Goal: Task Accomplishment & Management: Manage account settings

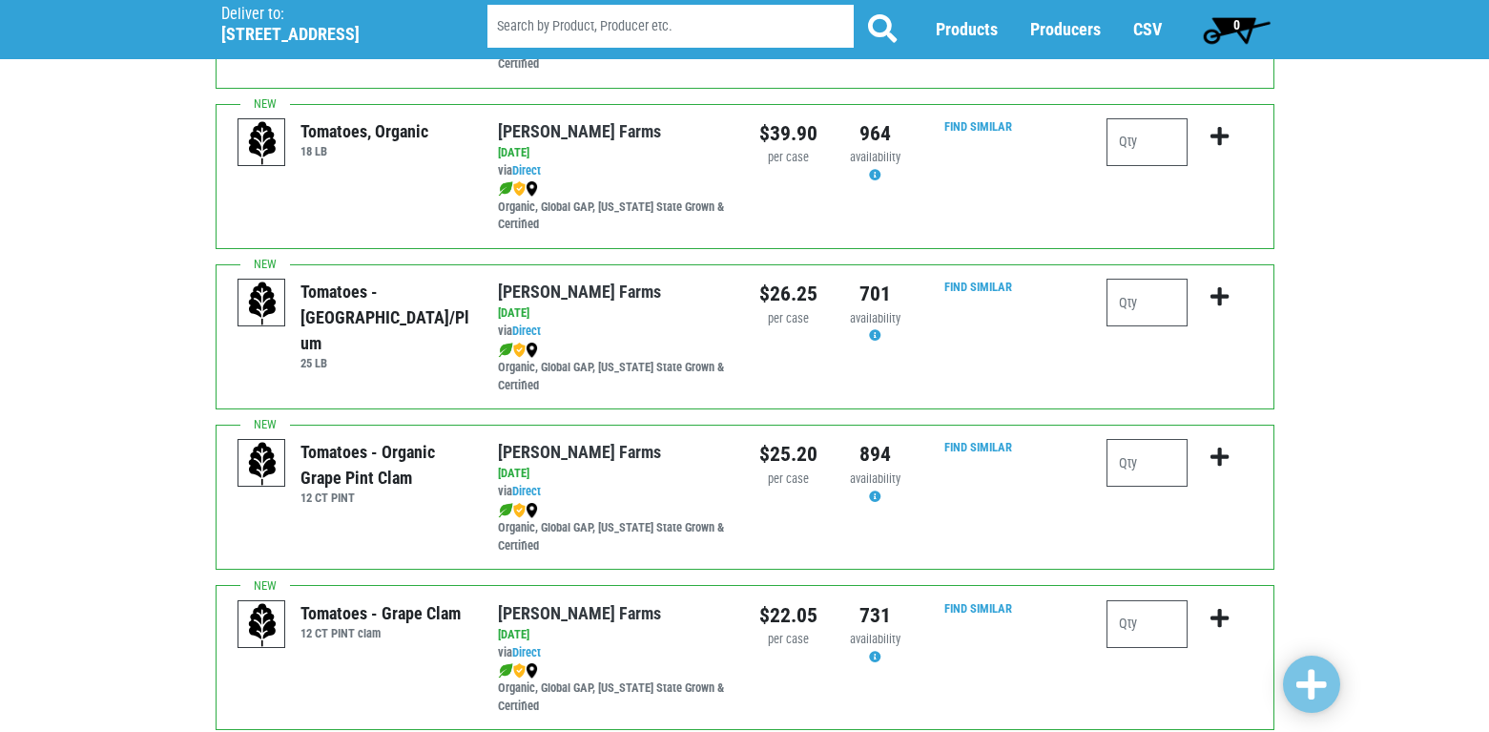
scroll to position [763, 0]
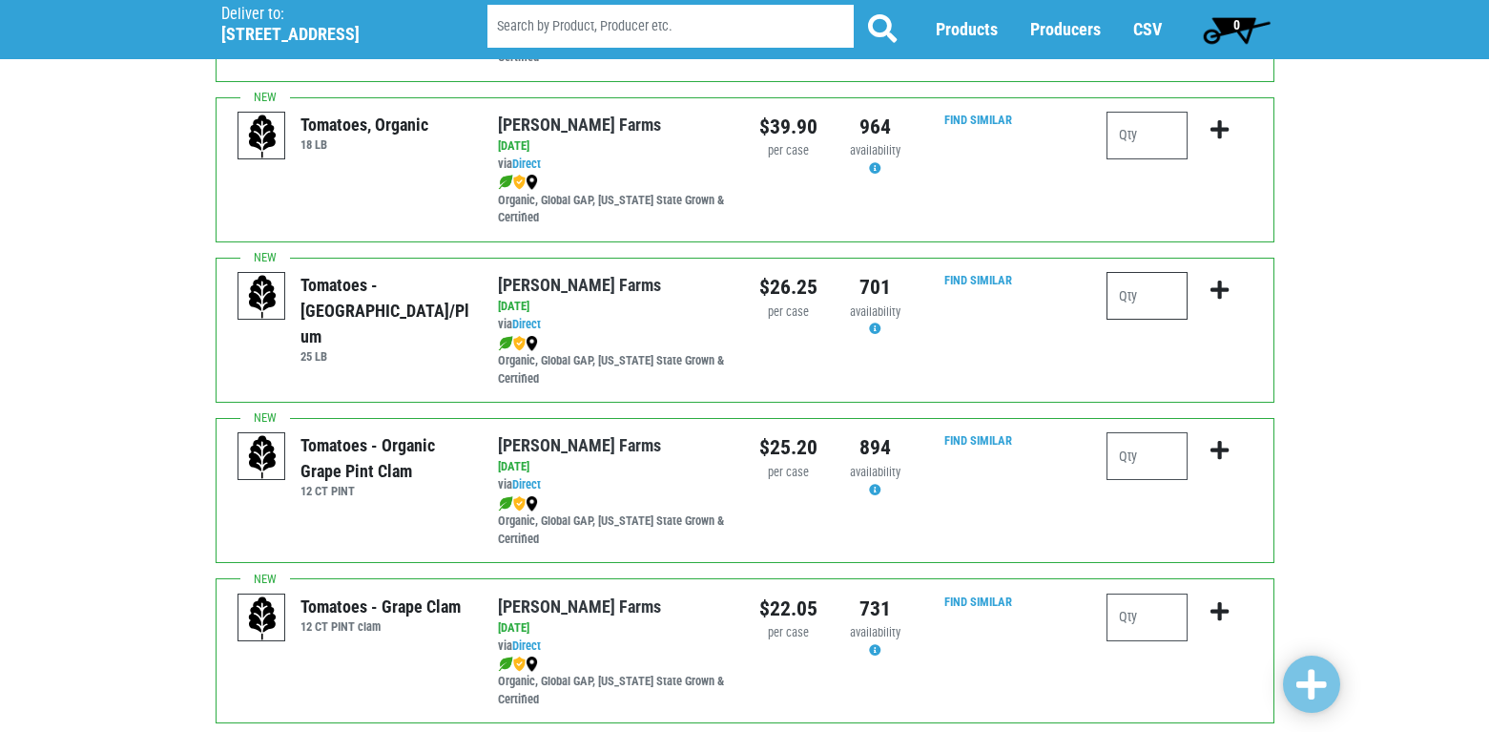
click at [1122, 291] on input "number" at bounding box center [1147, 296] width 81 height 48
type input "1"
click at [1215, 291] on icon "submit" at bounding box center [1220, 289] width 18 height 21
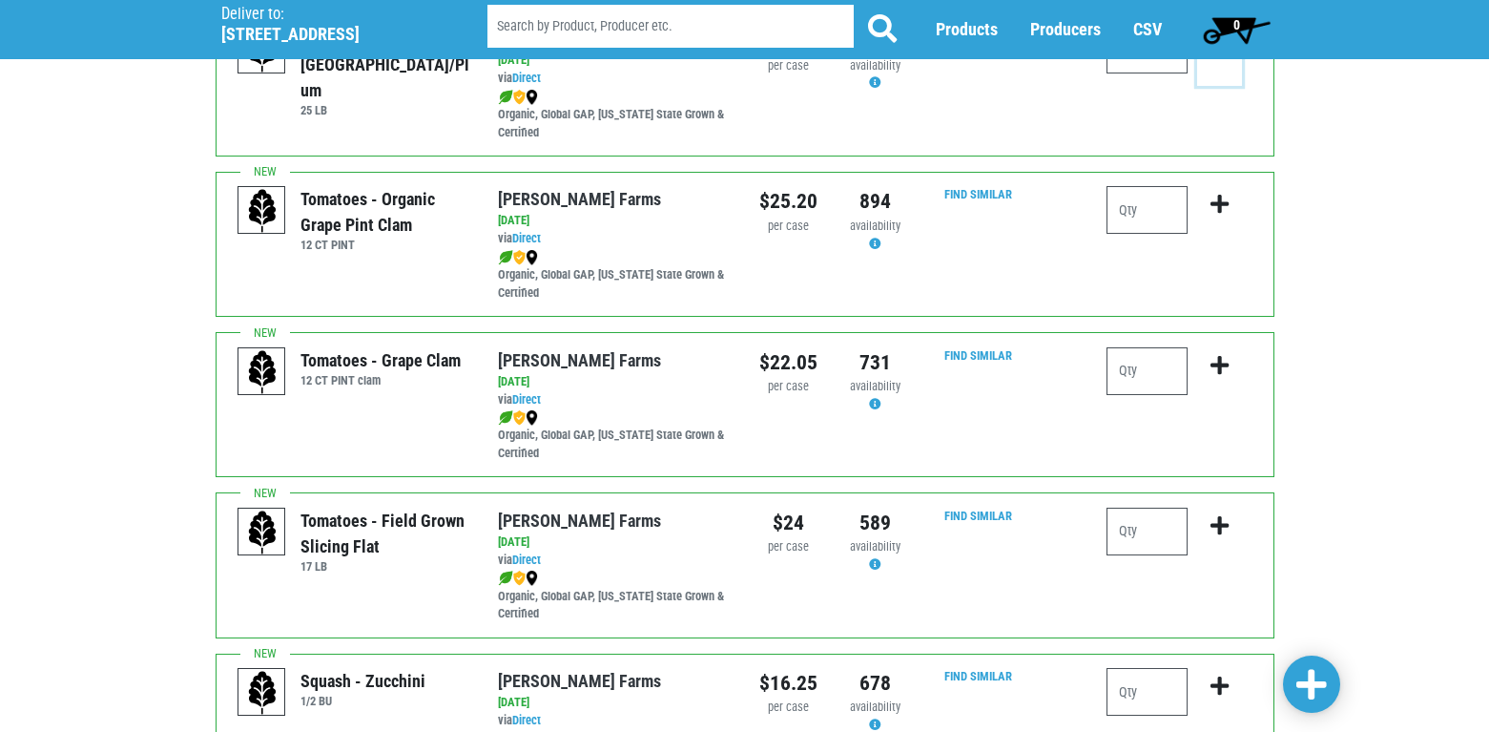
scroll to position [1049, 0]
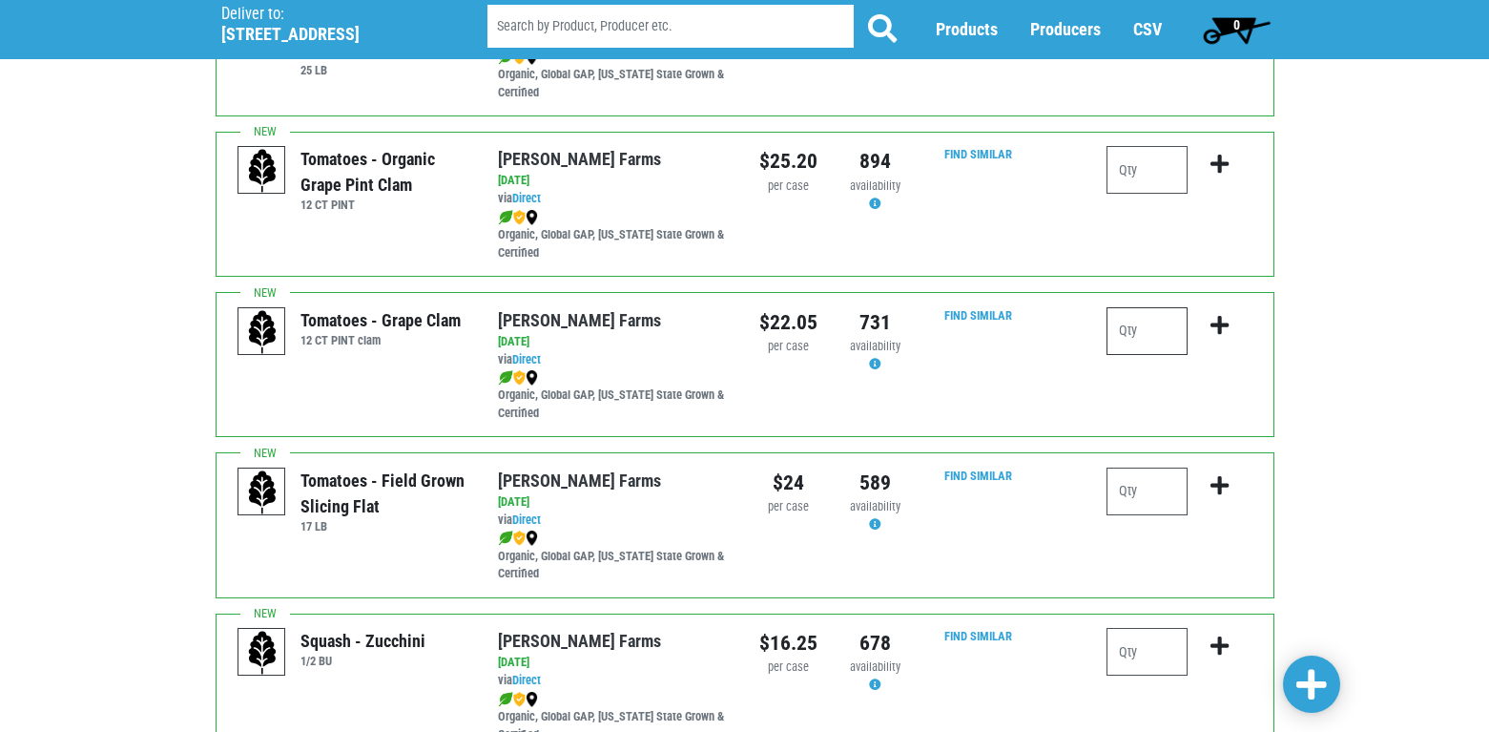
click at [1142, 338] on input "number" at bounding box center [1147, 331] width 81 height 48
type input "2"
click at [1224, 321] on icon "submit" at bounding box center [1220, 325] width 18 height 21
click at [1146, 483] on input "number" at bounding box center [1147, 491] width 81 height 48
type input "2"
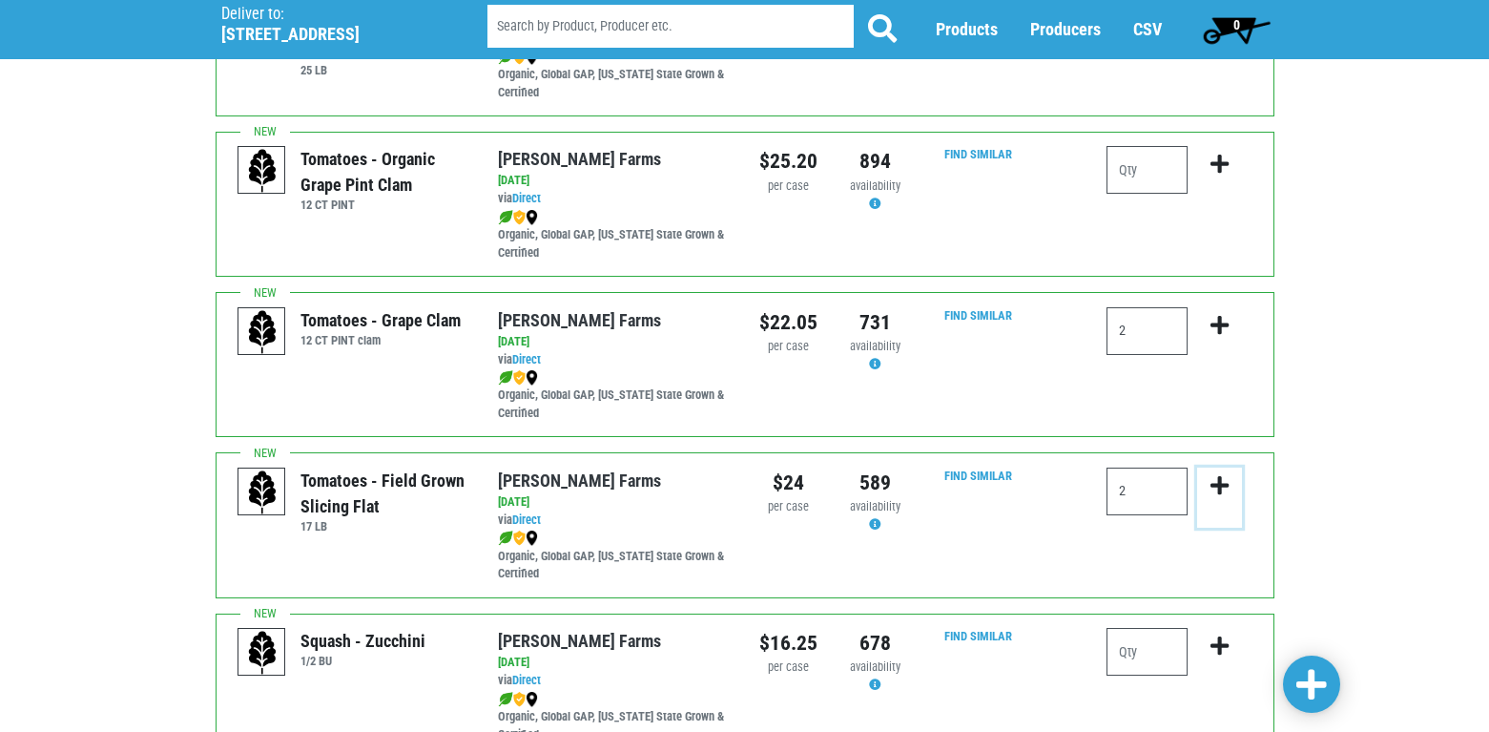
click at [1216, 485] on icon "submit" at bounding box center [1220, 485] width 18 height 21
click at [1220, 321] on icon "submit" at bounding box center [1220, 325] width 18 height 21
click at [1217, 477] on icon "submit" at bounding box center [1220, 485] width 18 height 21
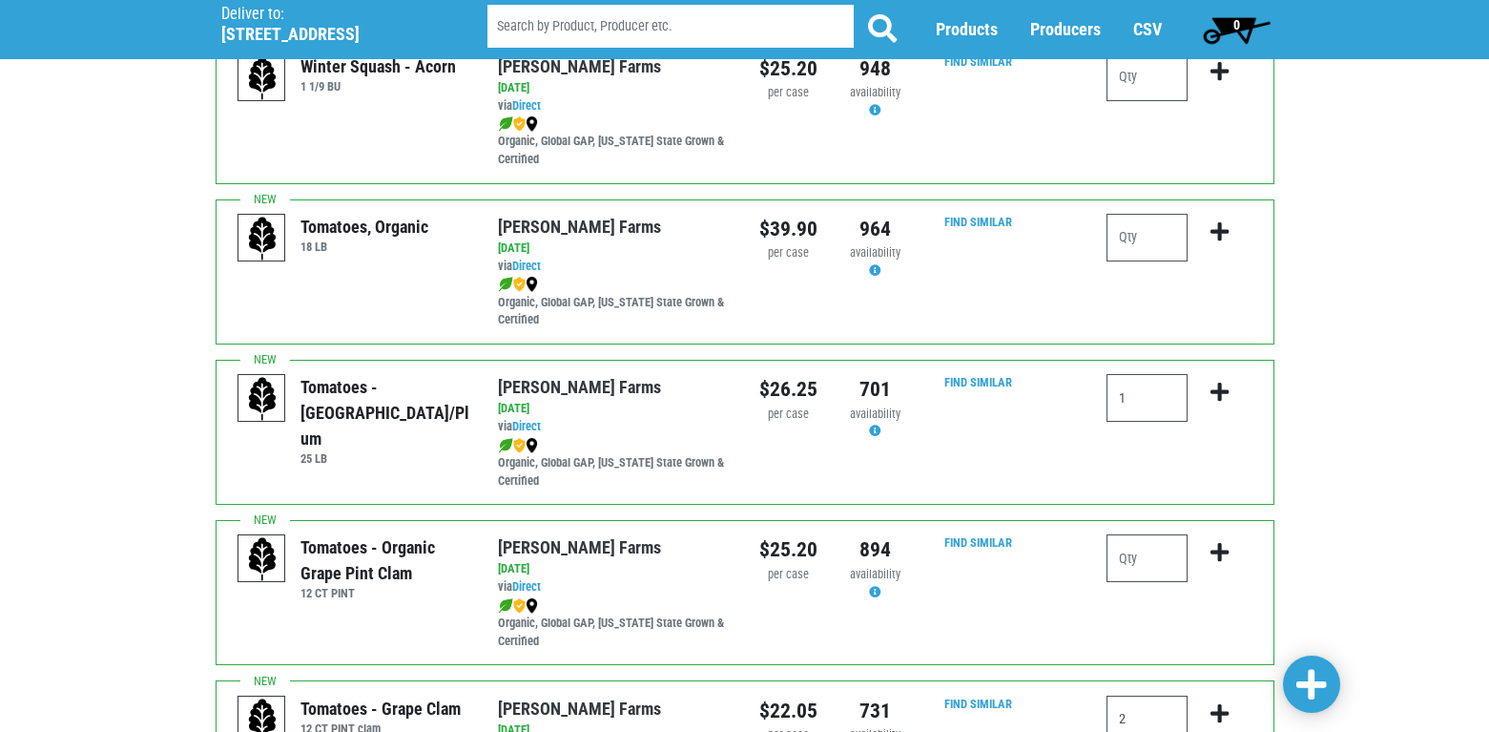
scroll to position [668, 0]
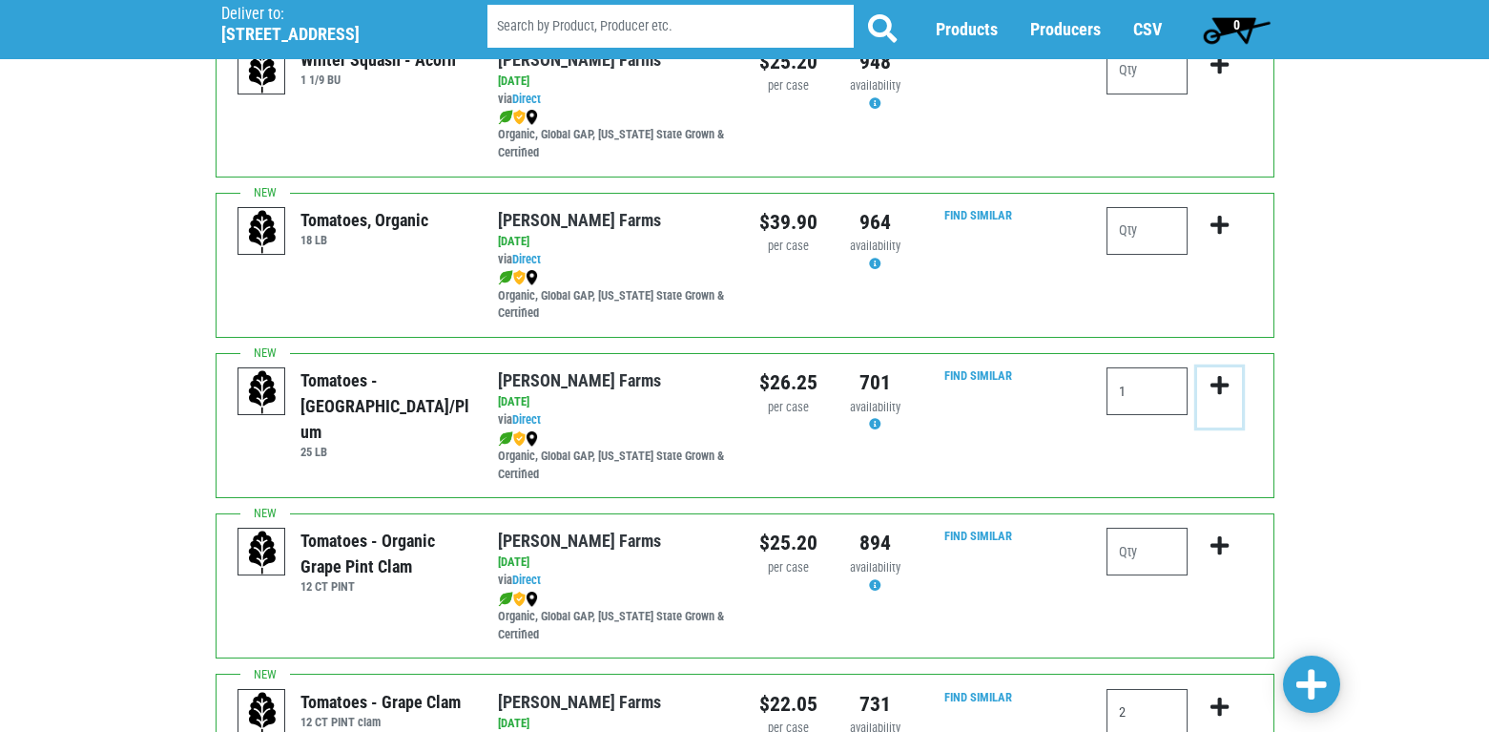
click at [1222, 383] on icon "submit" at bounding box center [1220, 385] width 18 height 21
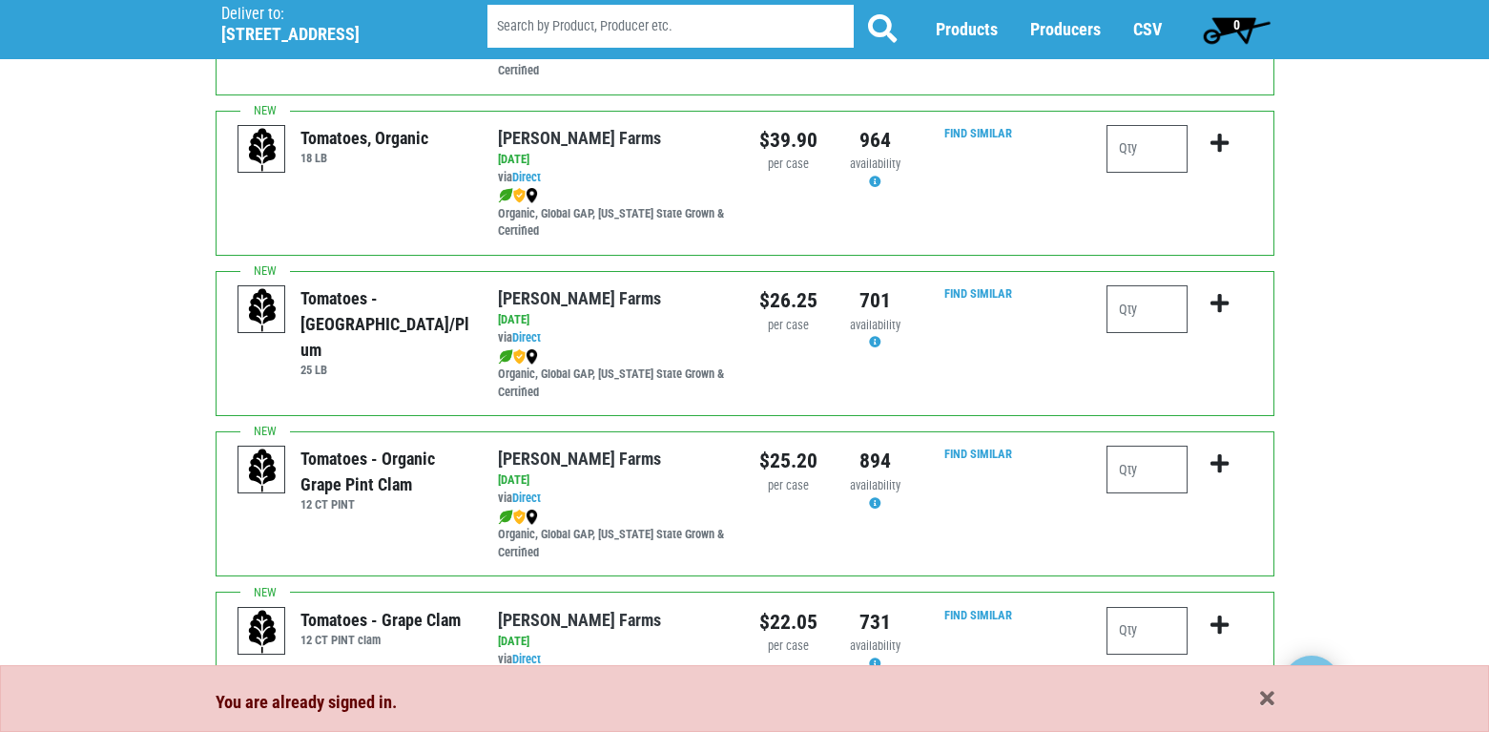
scroll to position [763, 0]
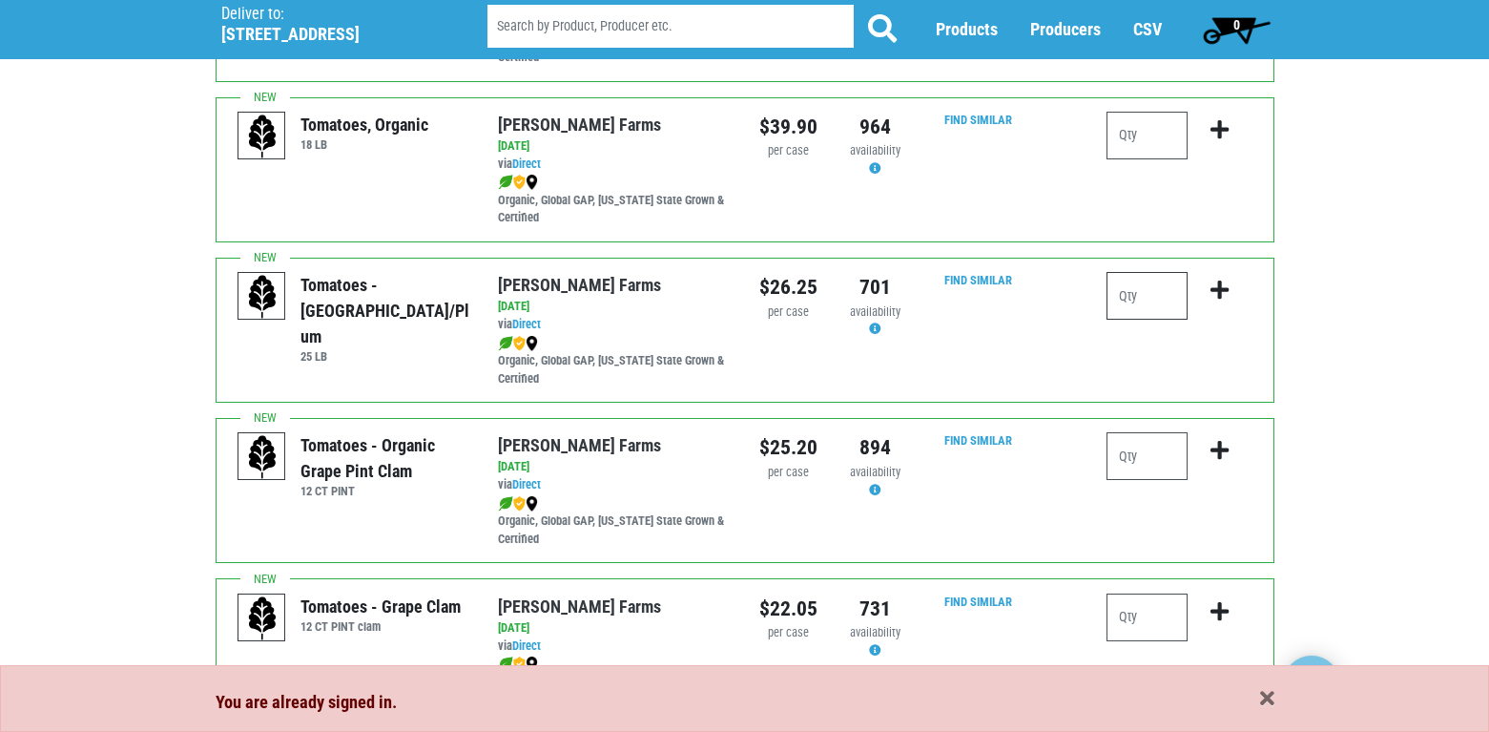
click at [1138, 293] on input "number" at bounding box center [1147, 296] width 81 height 48
type input "1"
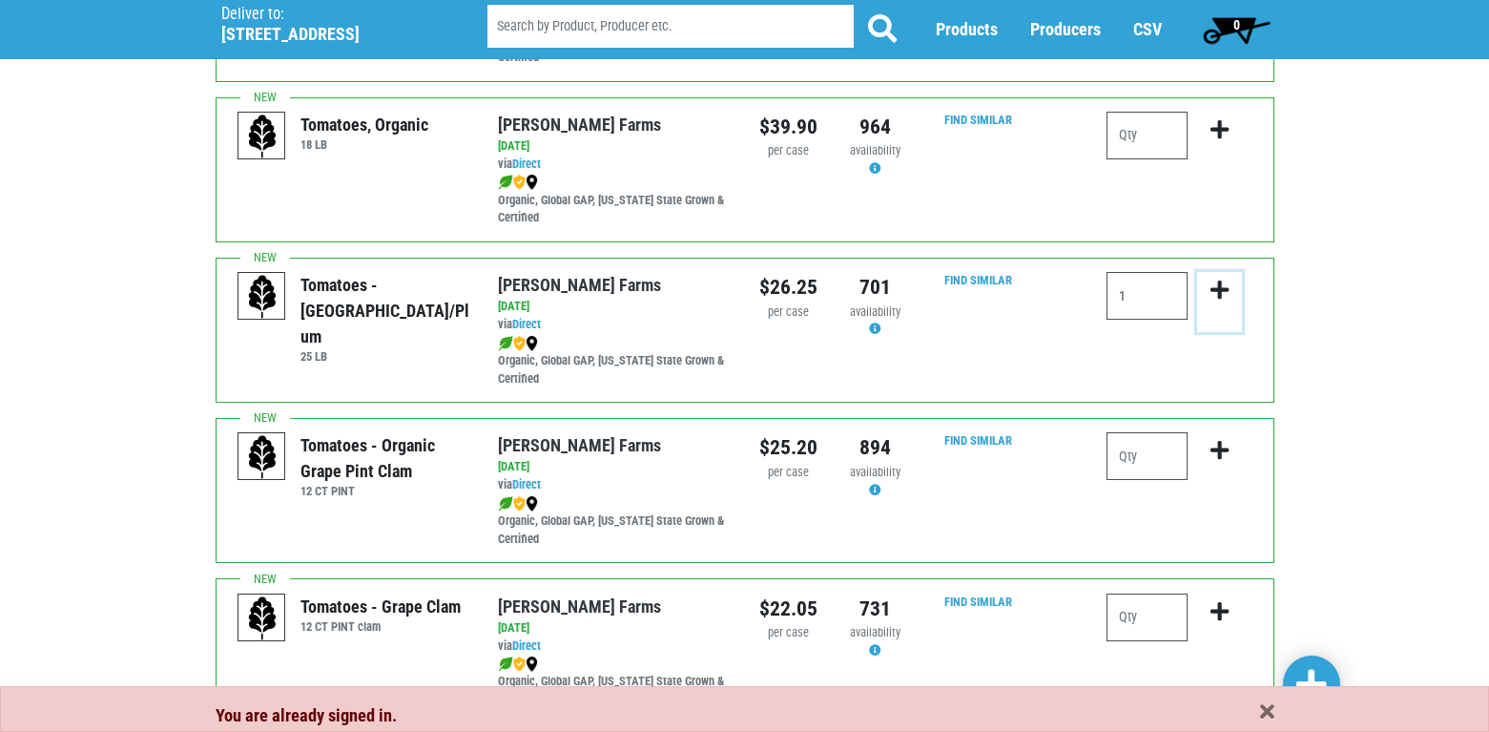
click at [1219, 289] on icon "submit" at bounding box center [1220, 289] width 18 height 21
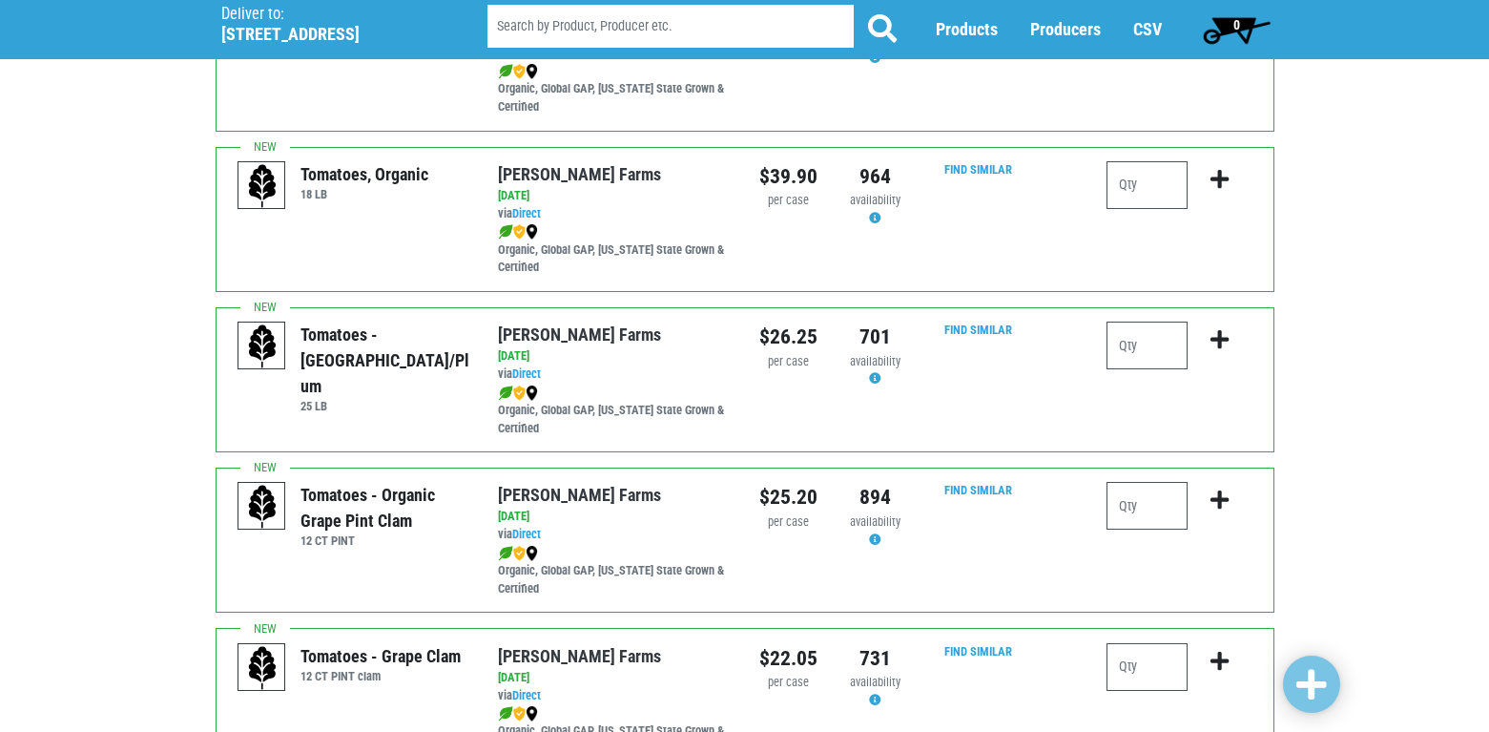
scroll to position [763, 0]
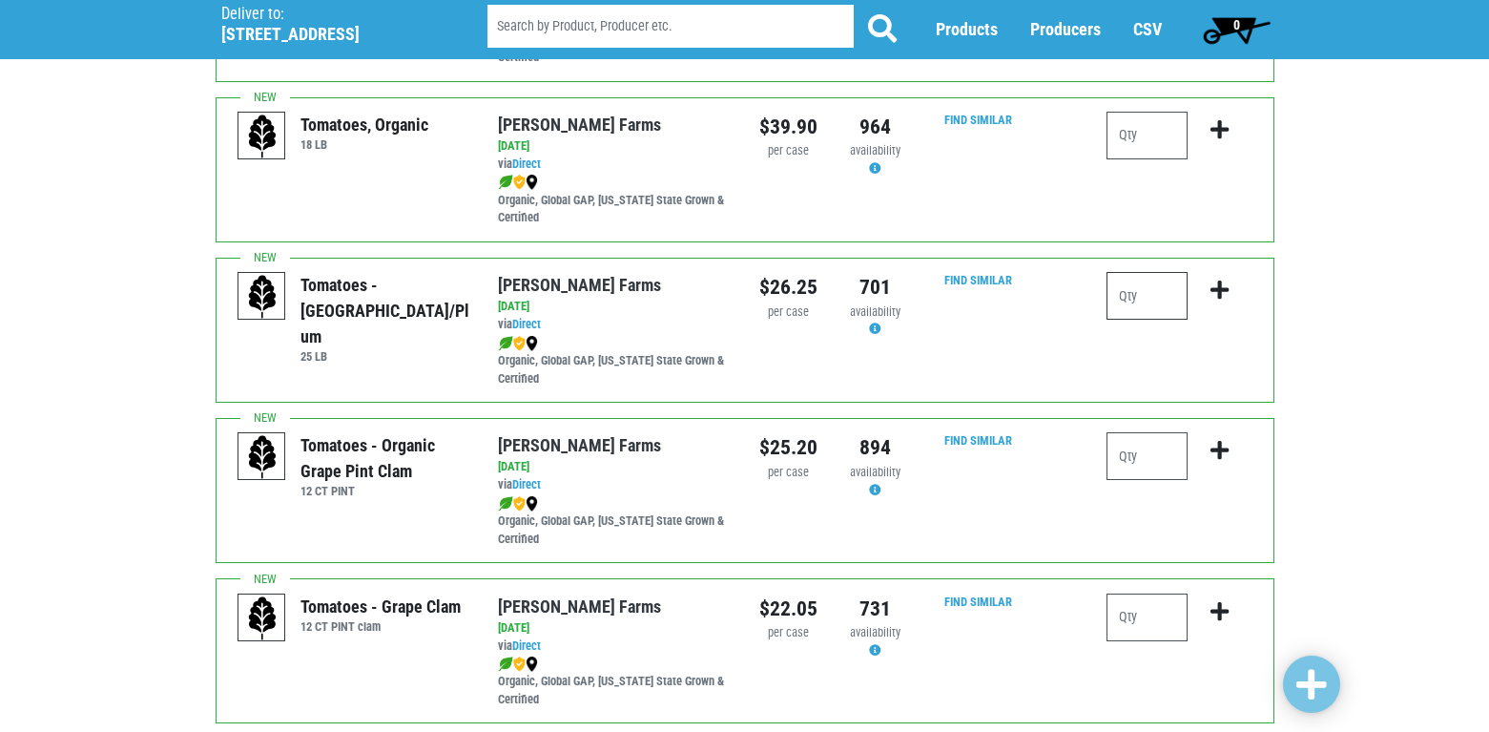
click at [1125, 308] on input "number" at bounding box center [1147, 296] width 81 height 48
type input "1"
click at [1217, 291] on icon "submit" at bounding box center [1220, 289] width 18 height 21
click at [1309, 688] on span at bounding box center [1311, 685] width 31 height 34
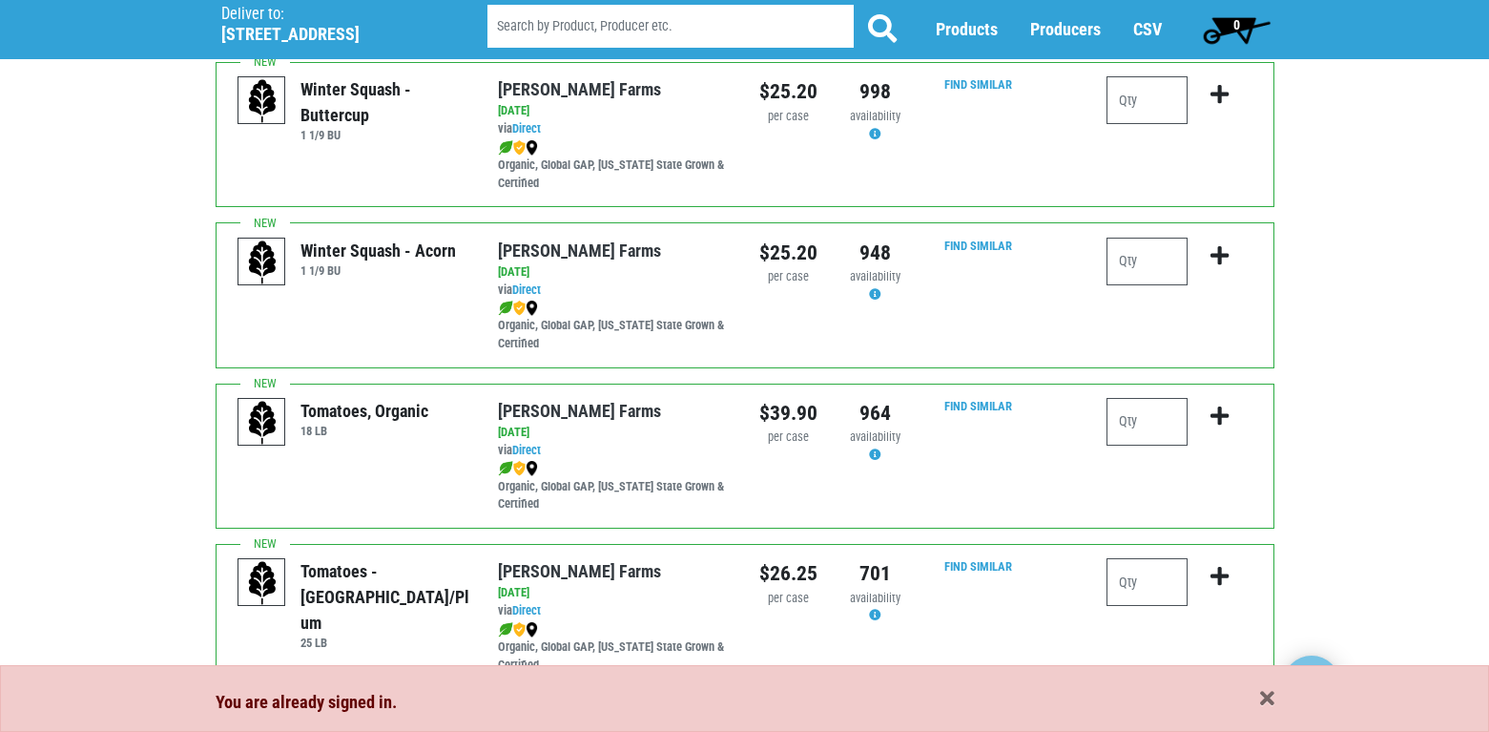
scroll to position [572, 0]
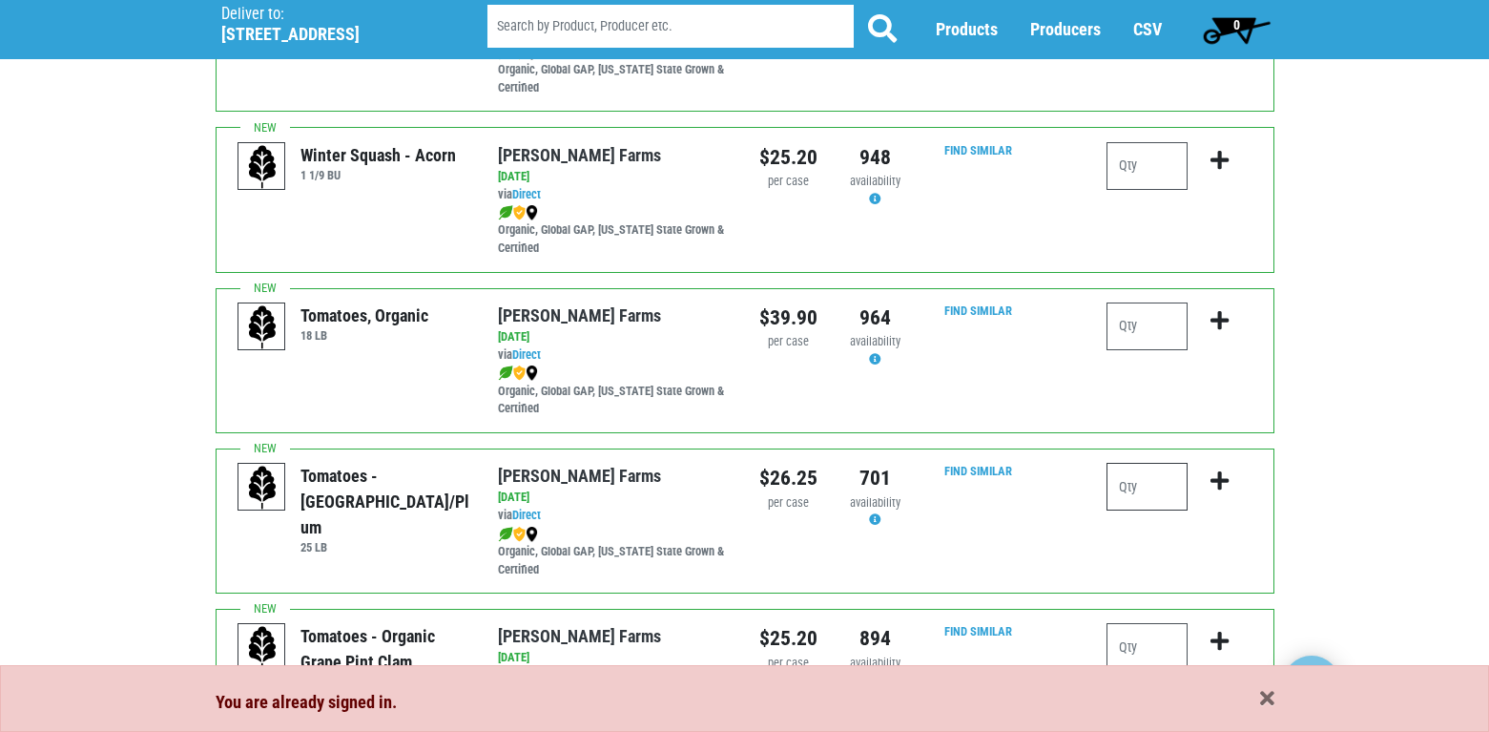
click at [1129, 491] on input "number" at bounding box center [1147, 487] width 81 height 48
type input "1"
click at [1224, 479] on icon "submit" at bounding box center [1220, 480] width 18 height 21
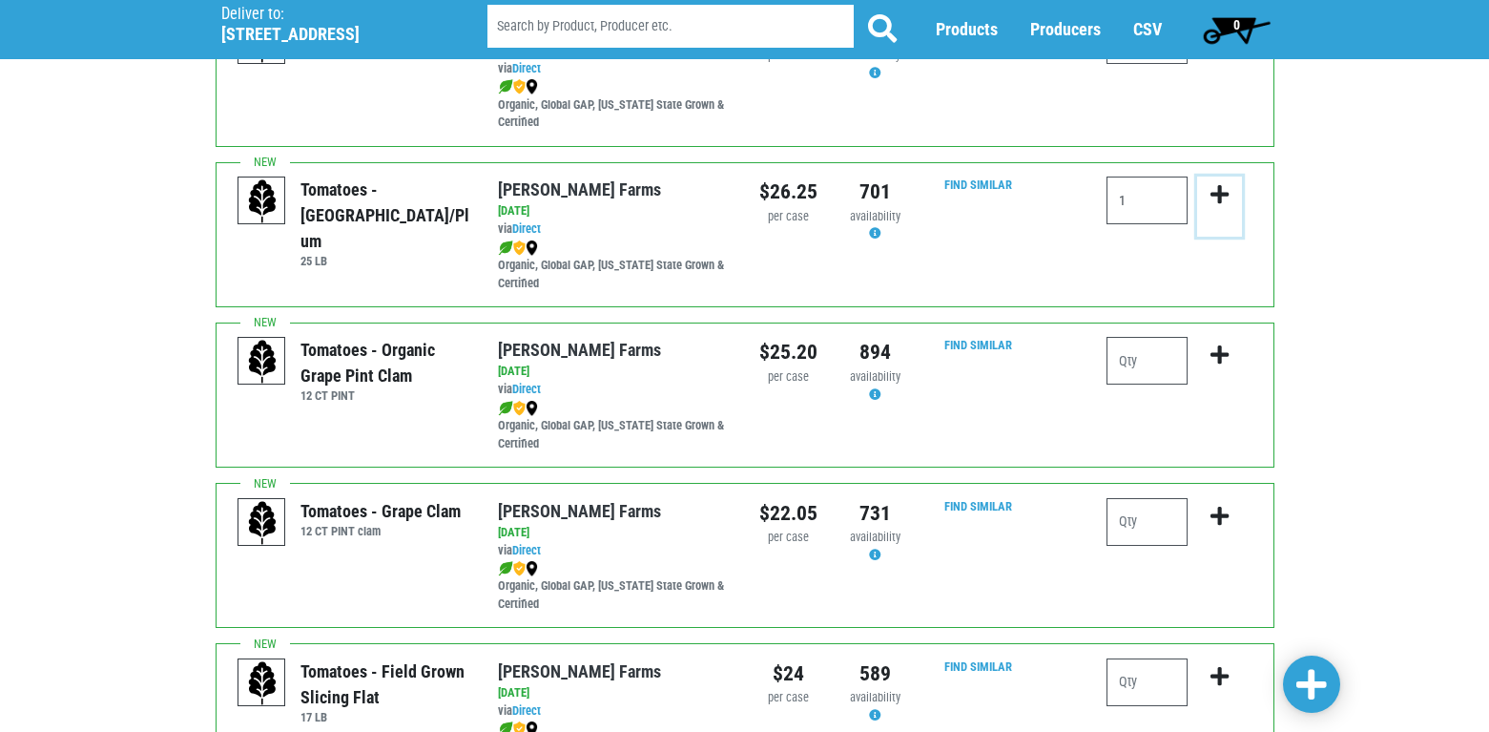
scroll to position [954, 0]
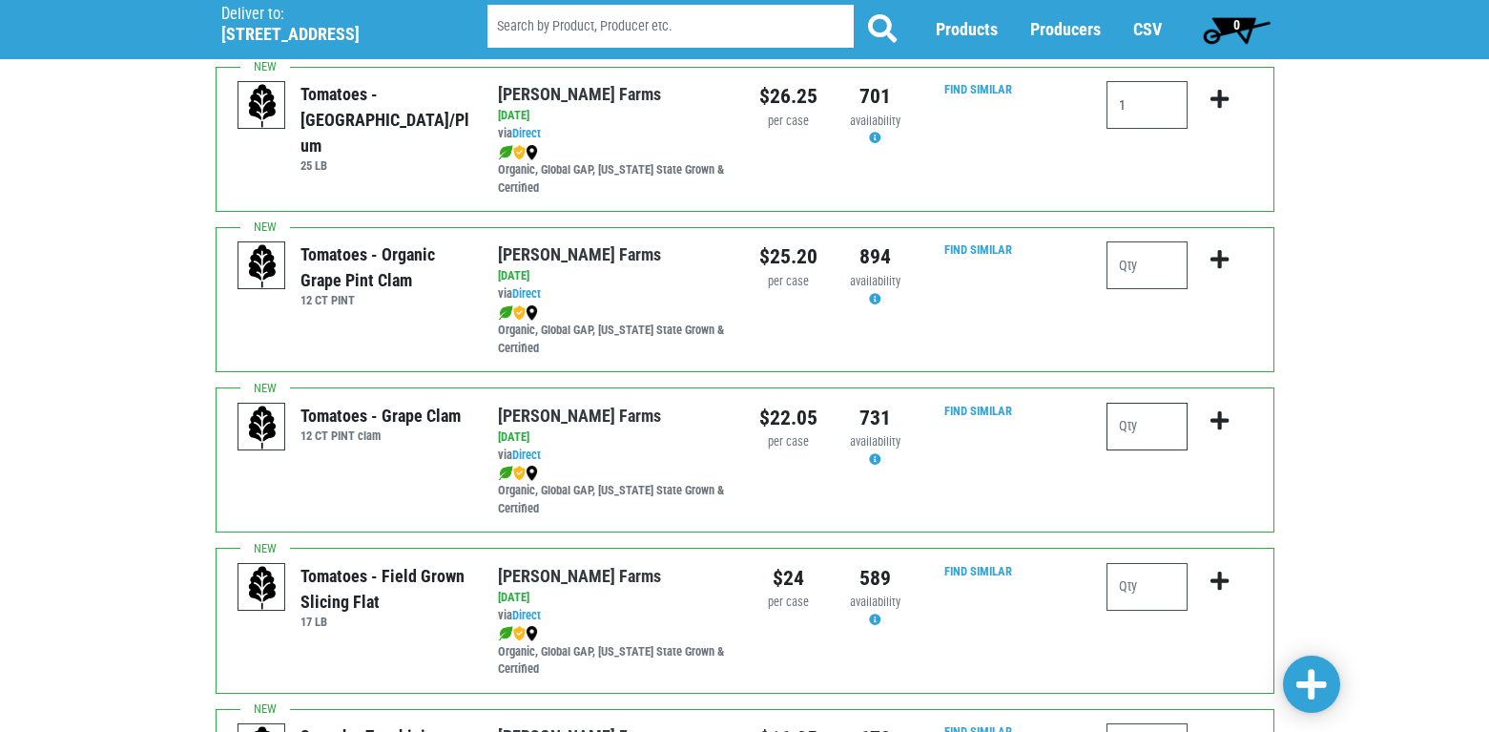
click at [1145, 433] on input "number" at bounding box center [1147, 427] width 81 height 48
type input "2"
click at [1148, 463] on div "2" at bounding box center [1147, 434] width 81 height 63
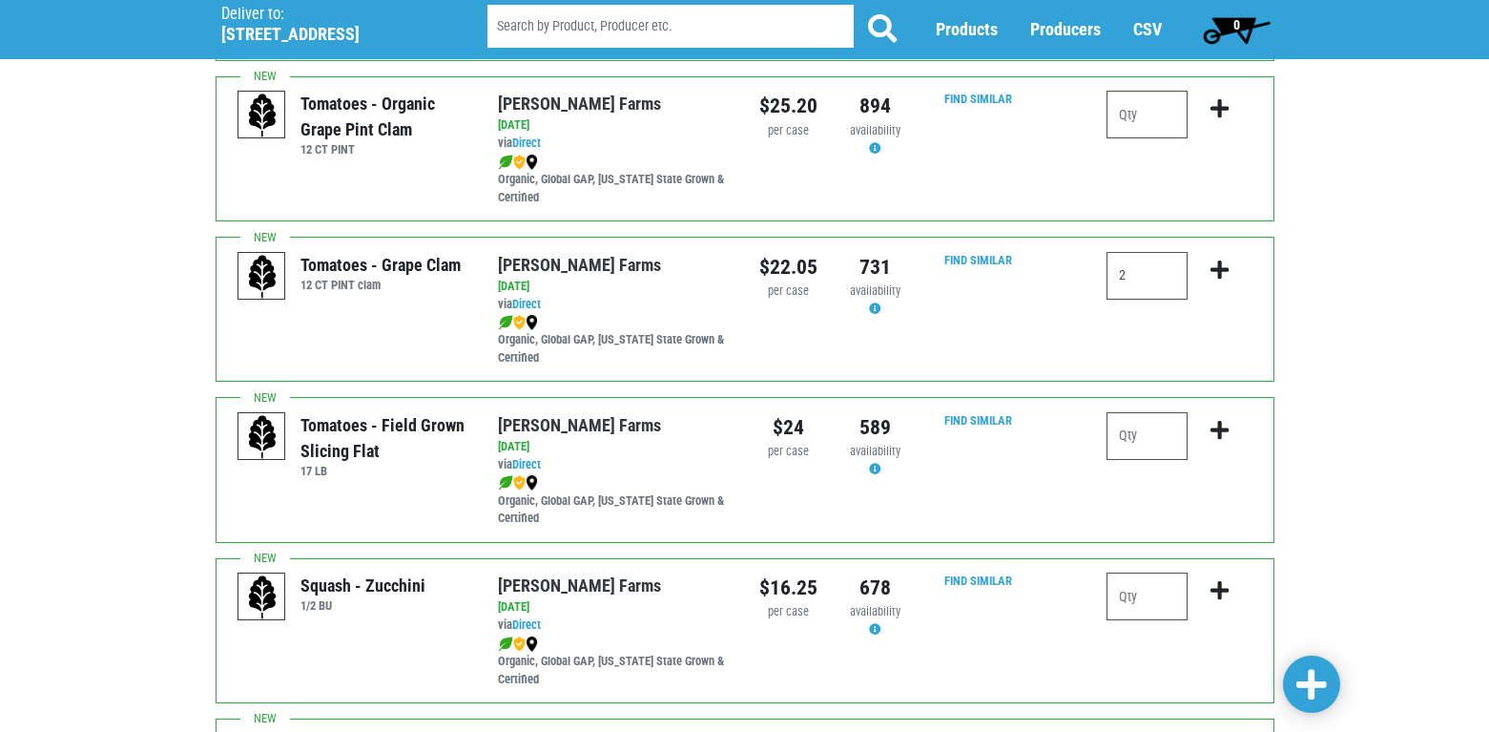
scroll to position [1145, 0]
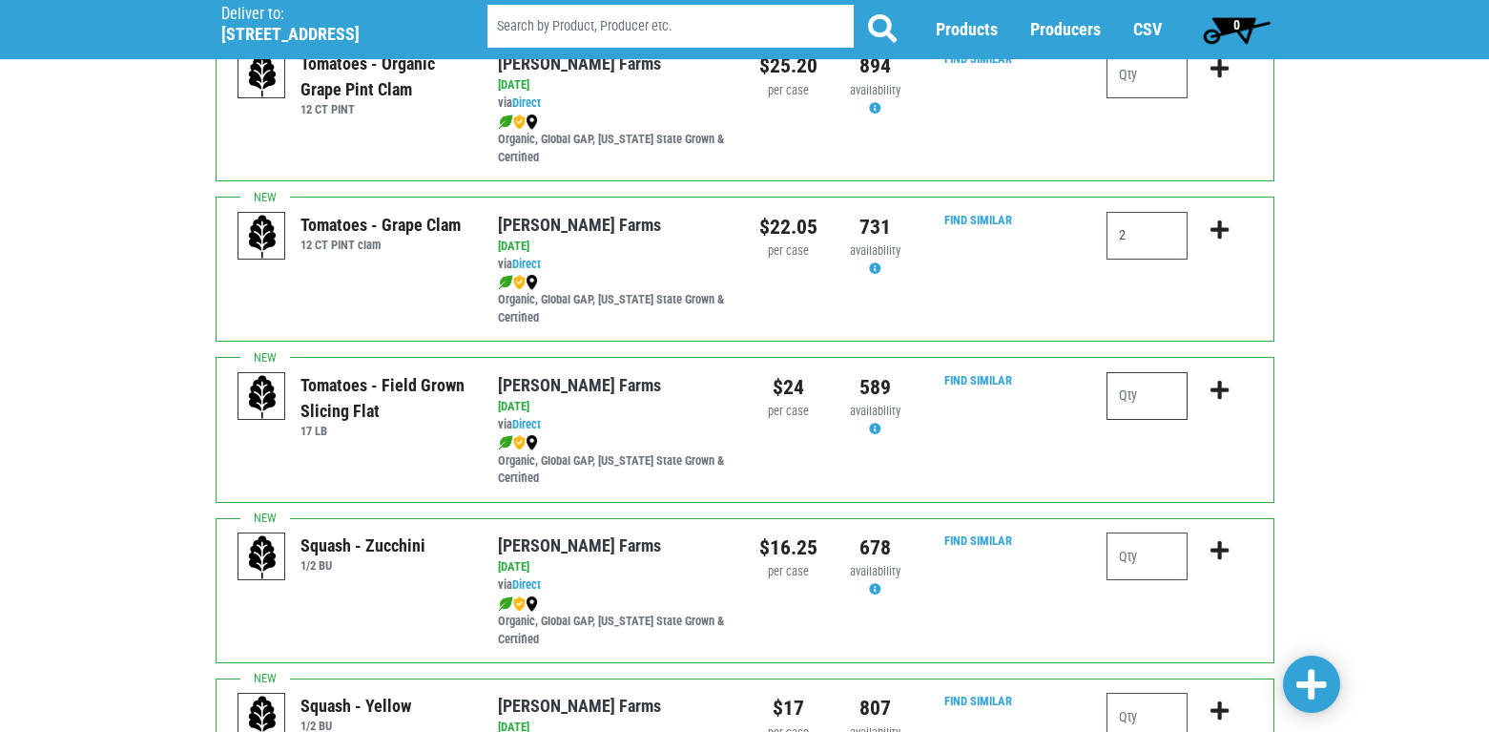
click at [1139, 397] on input "number" at bounding box center [1147, 396] width 81 height 48
type input "2"
click at [1149, 444] on div "2" at bounding box center [1179, 429] width 174 height 115
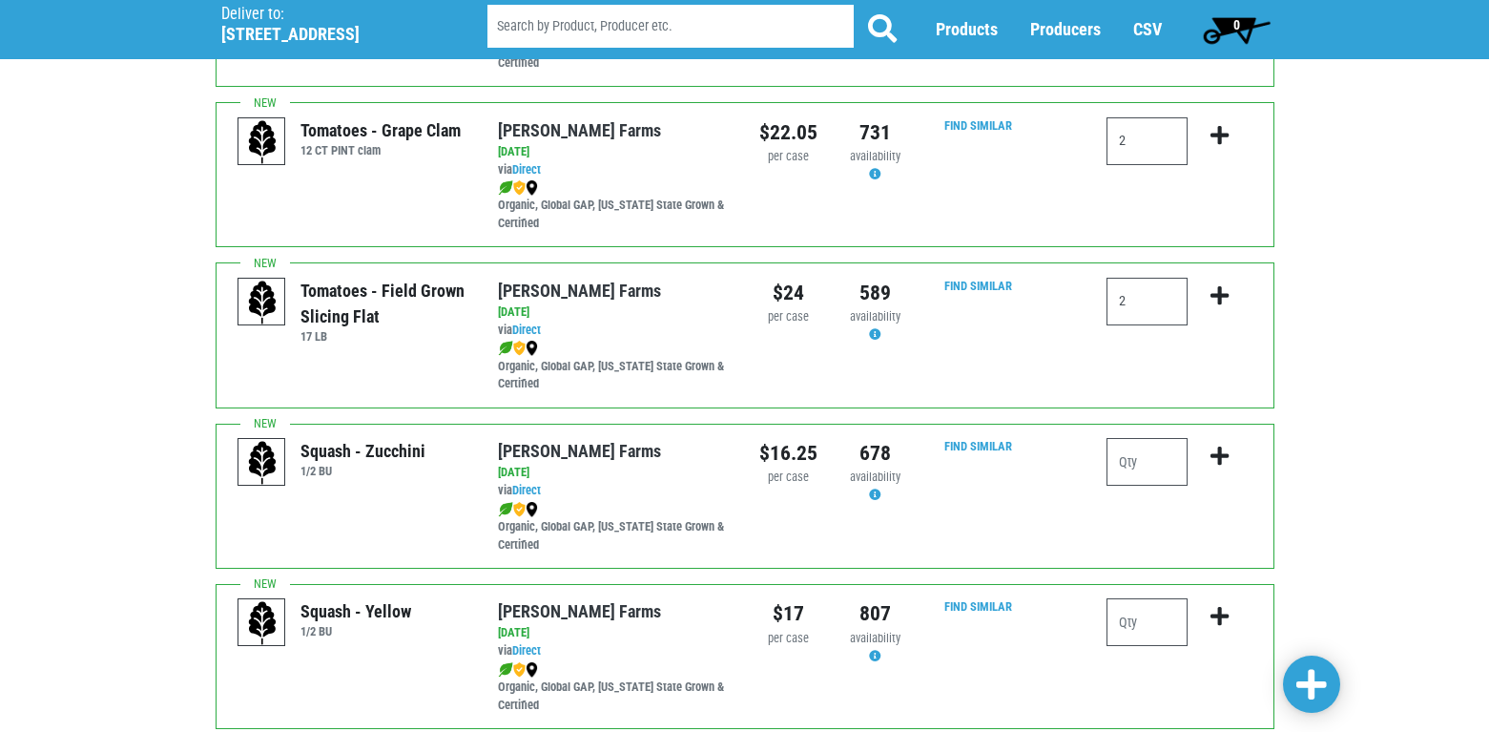
scroll to position [1240, 0]
click at [1135, 460] on input "number" at bounding box center [1147, 461] width 81 height 48
type input "2"
click at [1137, 610] on input "number" at bounding box center [1147, 621] width 81 height 48
type input "1"
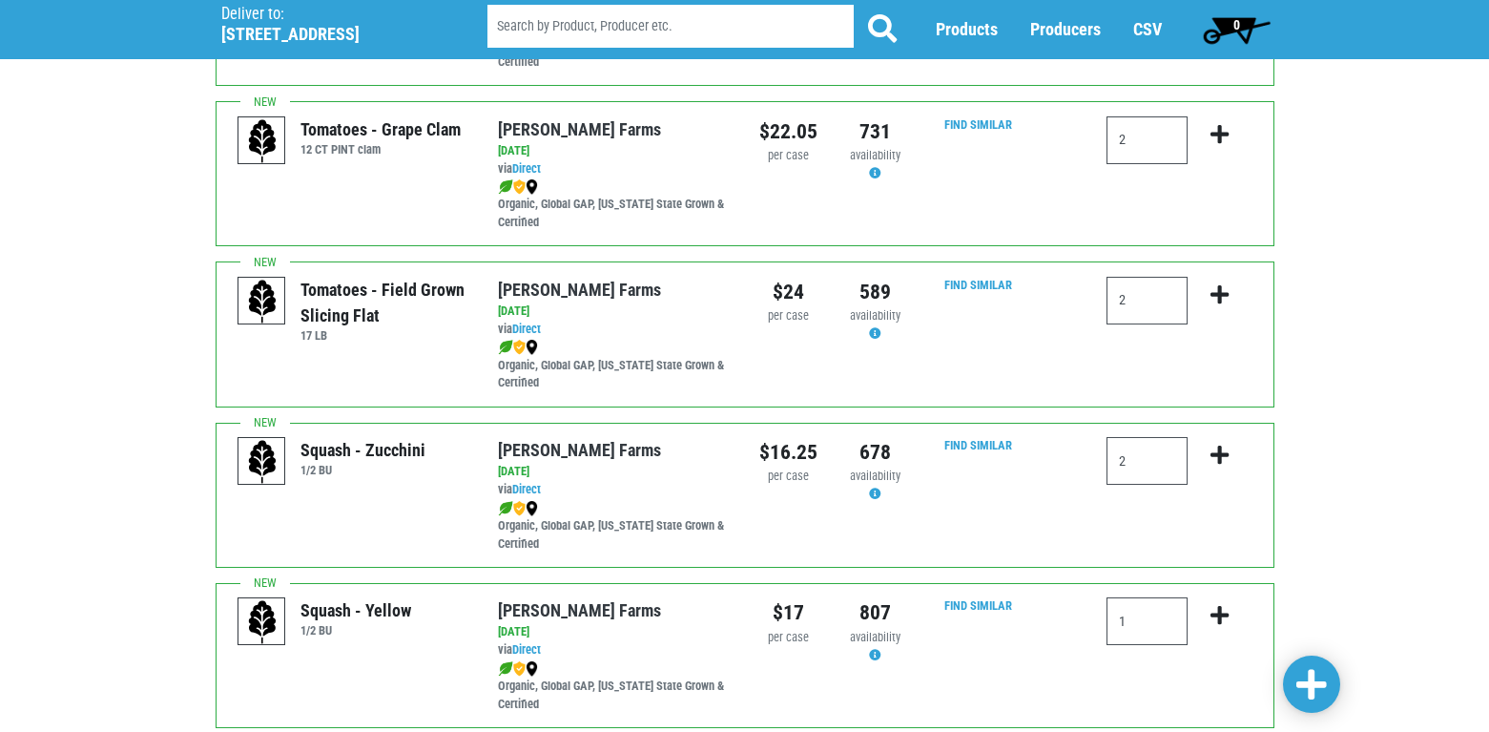
click at [1063, 662] on div "Find Similar" at bounding box center [1006, 654] width 174 height 115
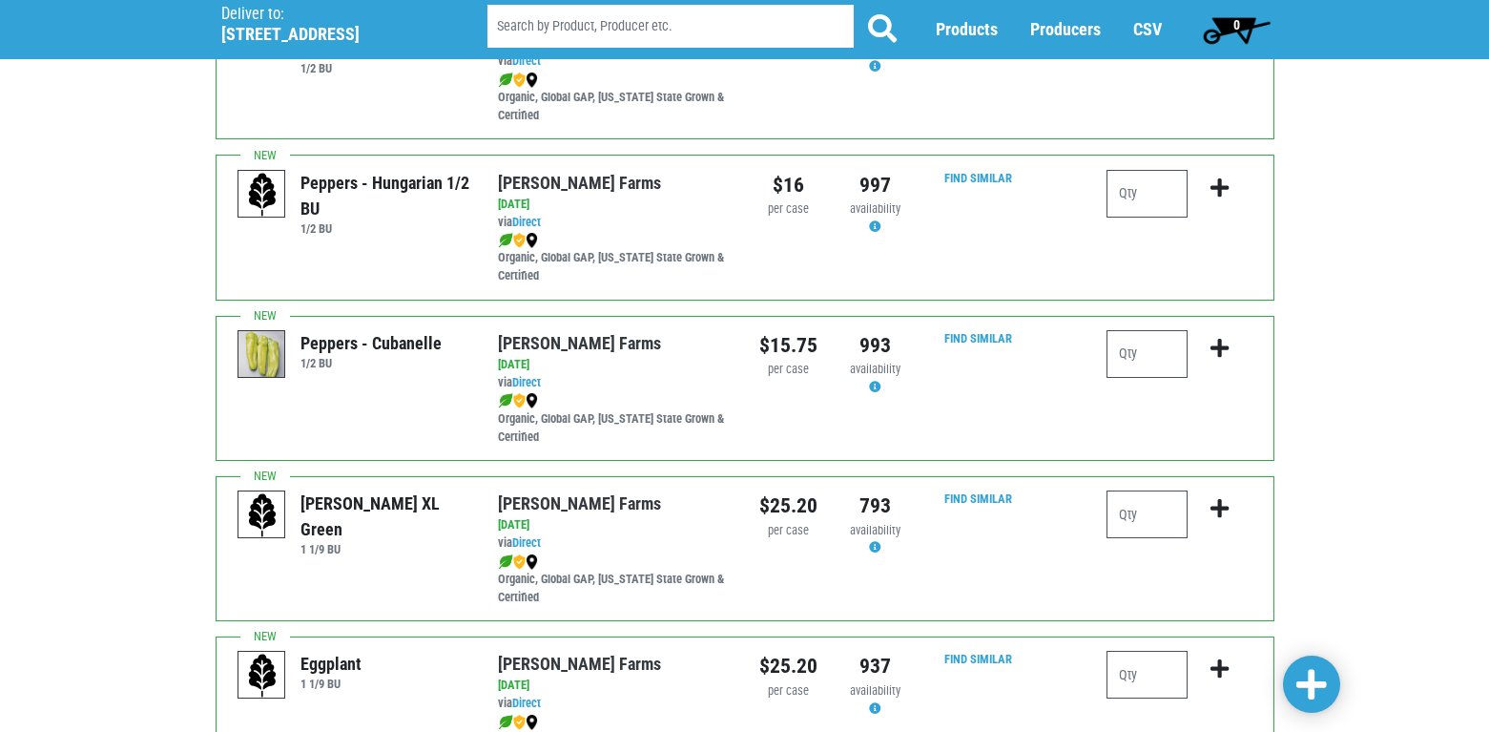
scroll to position [2671, 0]
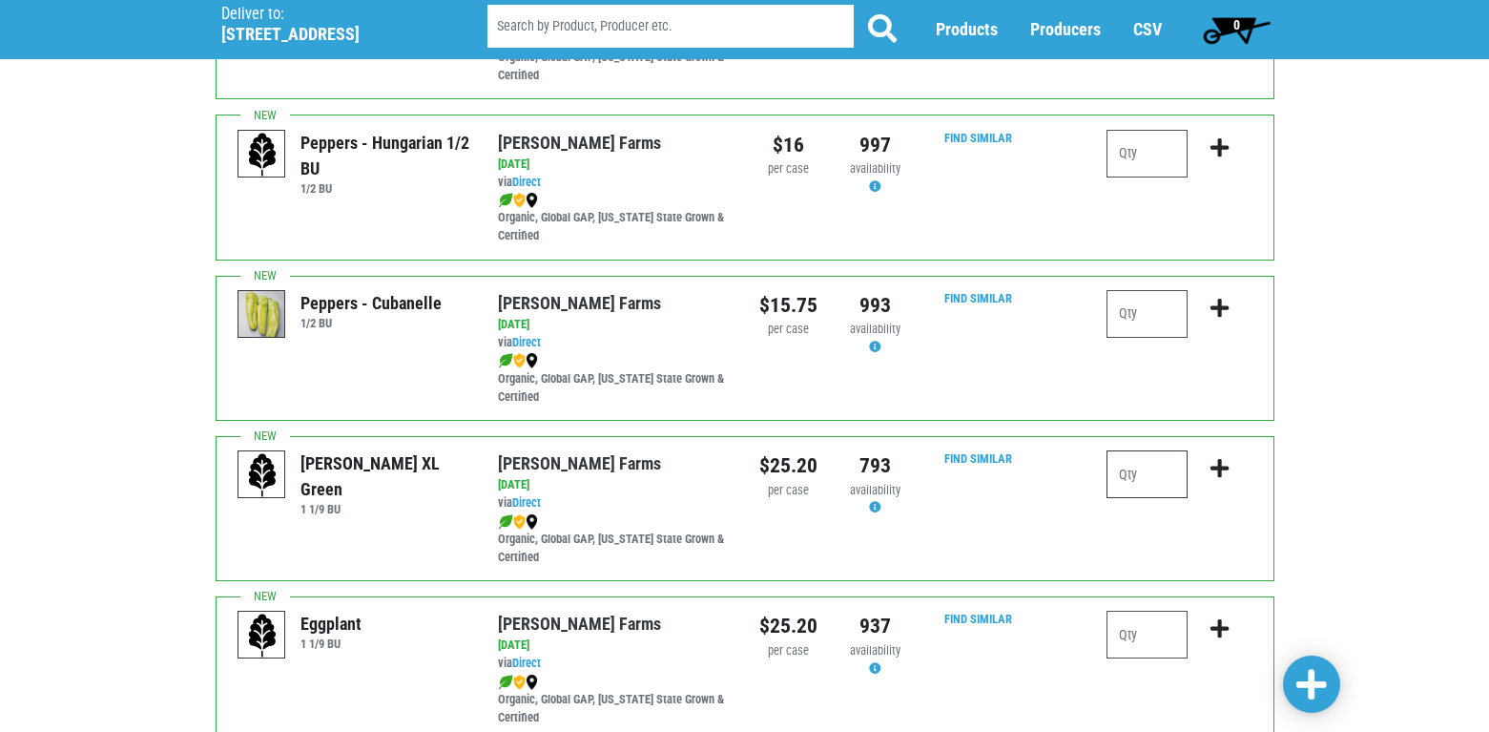
click at [1128, 481] on input "number" at bounding box center [1147, 474] width 81 height 48
type input "1"
click at [1123, 533] on div "1" at bounding box center [1179, 507] width 174 height 115
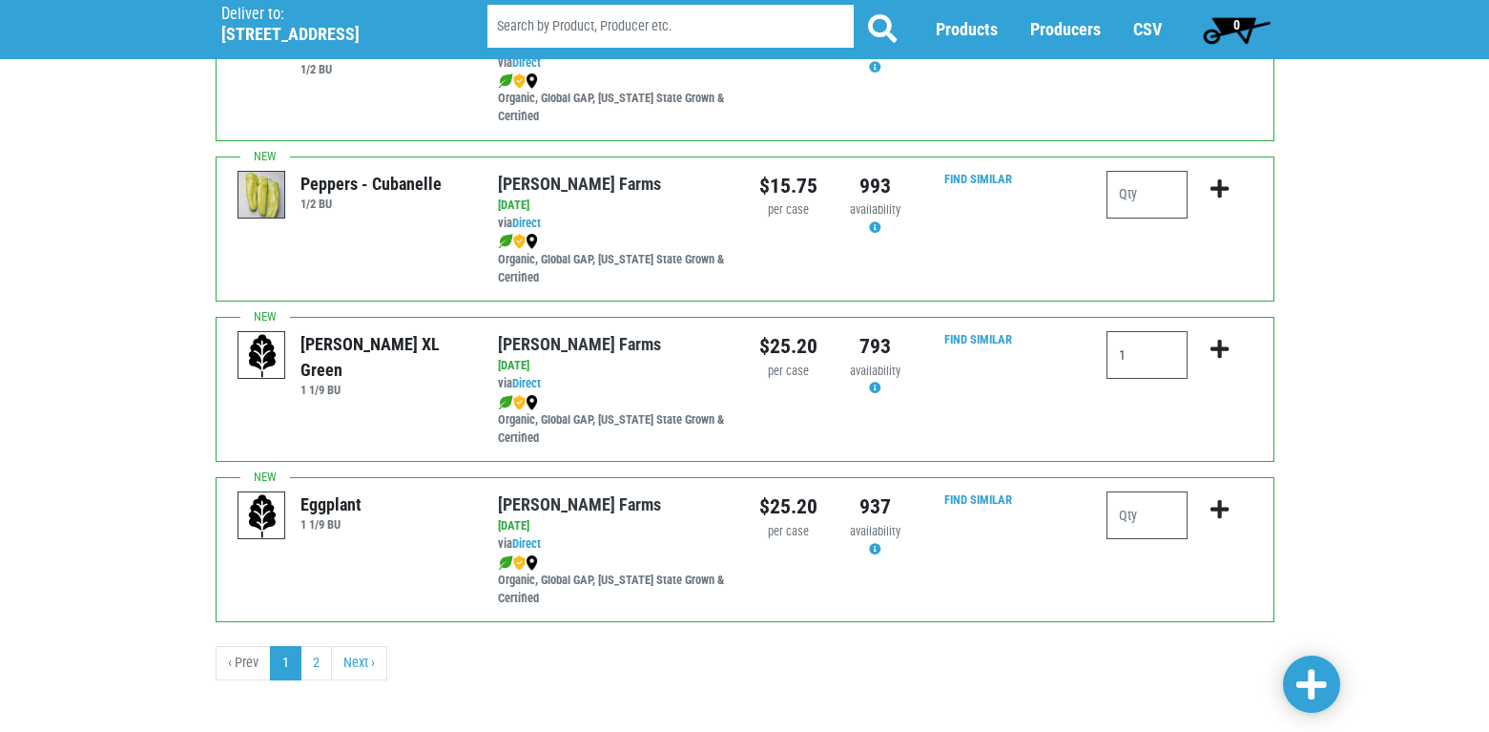
scroll to position [2802, 0]
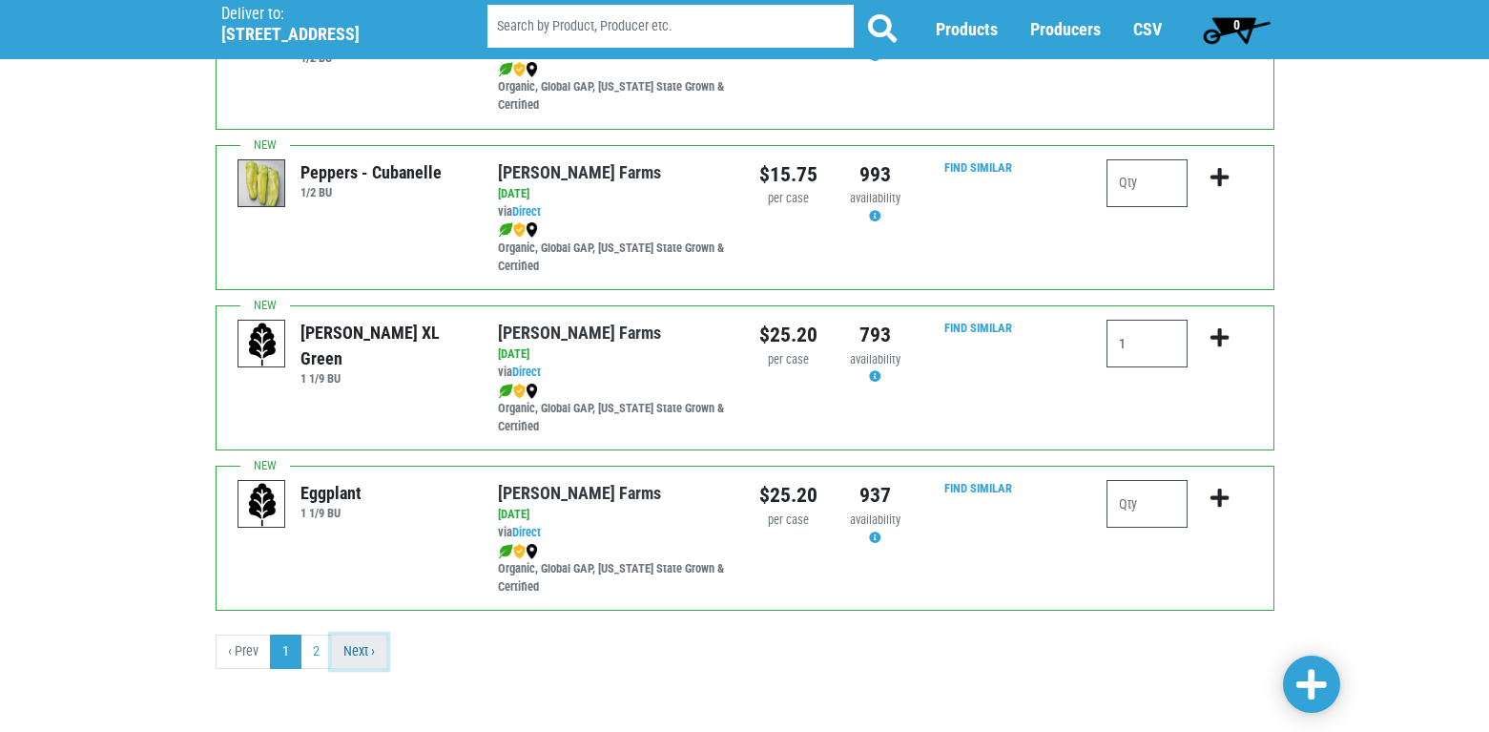
click at [347, 656] on link "Next ›" at bounding box center [359, 651] width 56 height 34
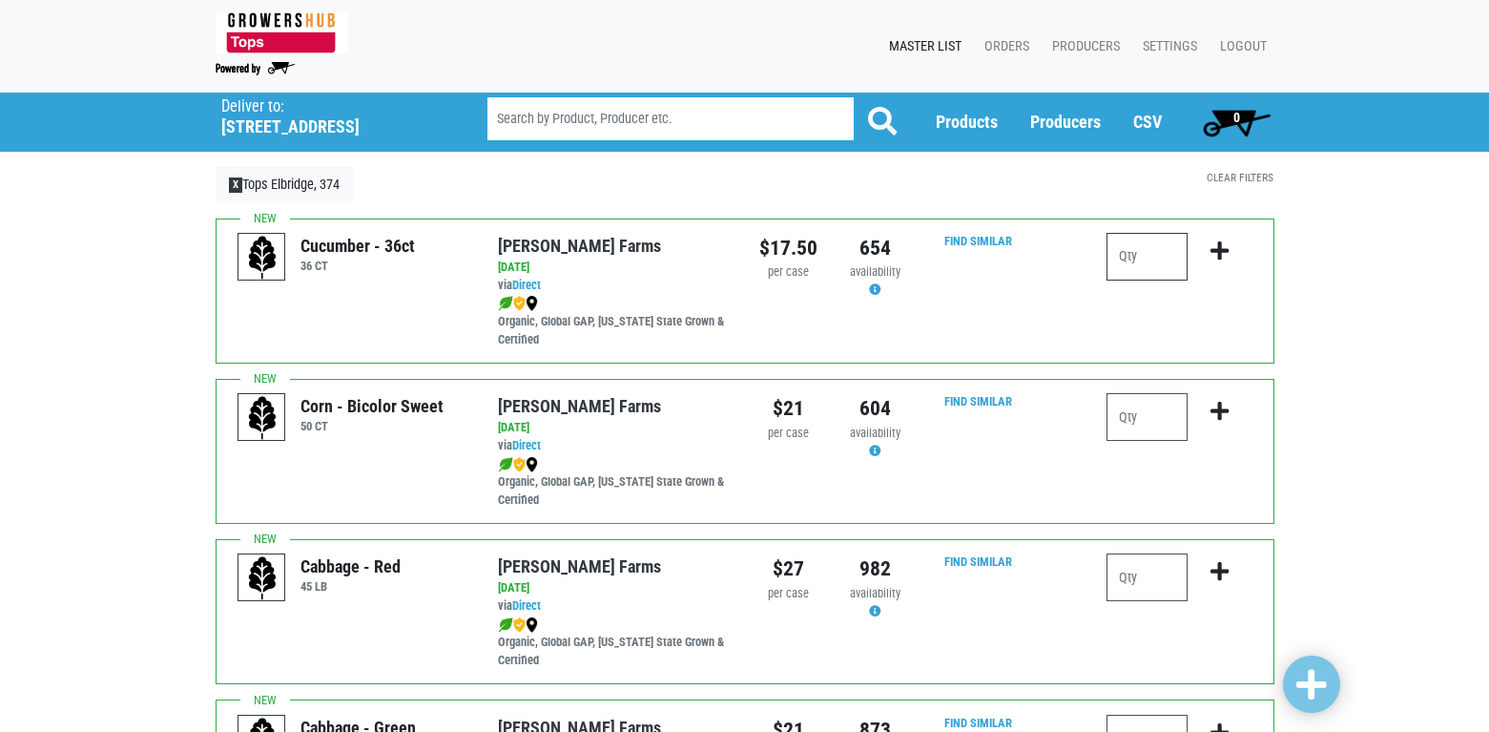
click at [1127, 250] on input "number" at bounding box center [1147, 257] width 81 height 48
type input "1"
click at [1134, 423] on input "number" at bounding box center [1147, 417] width 81 height 48
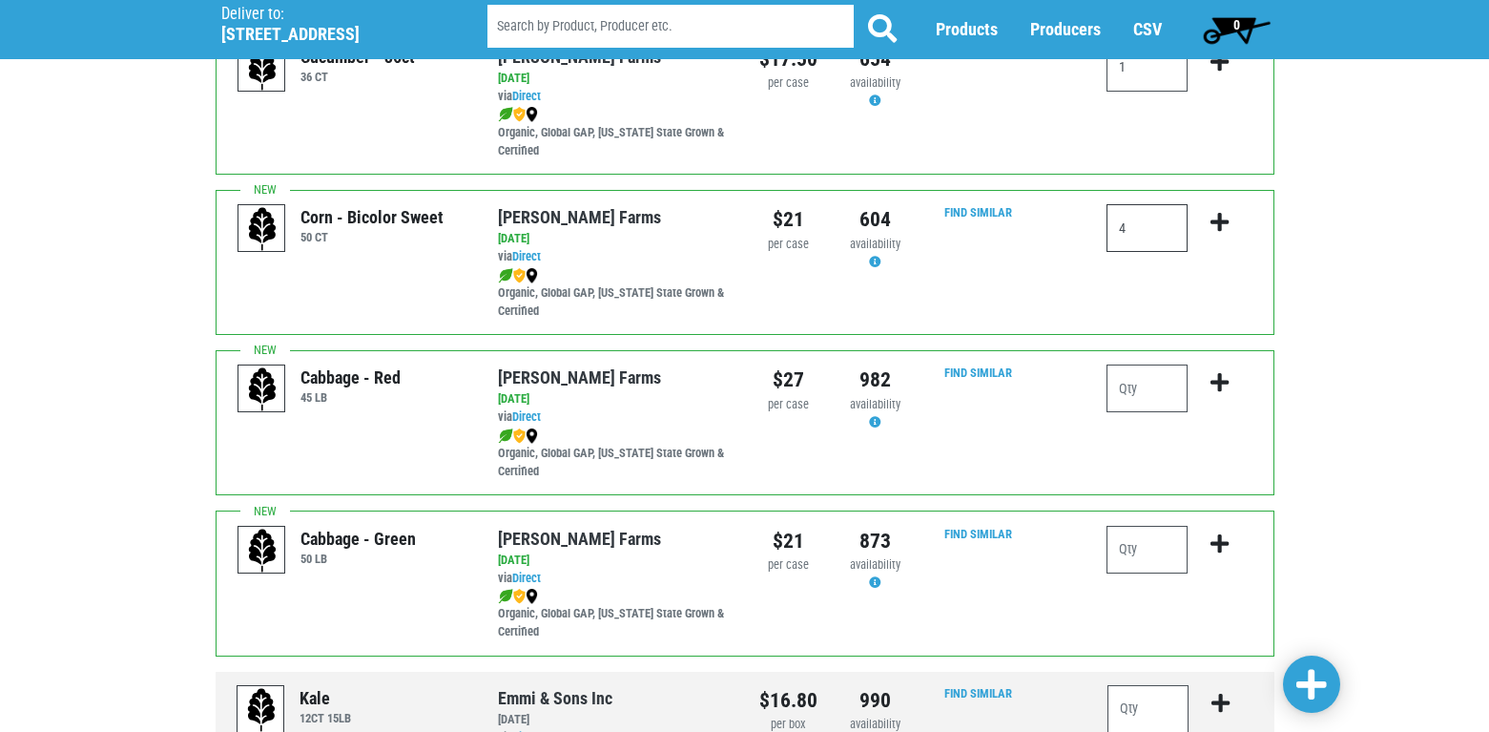
scroll to position [191, 0]
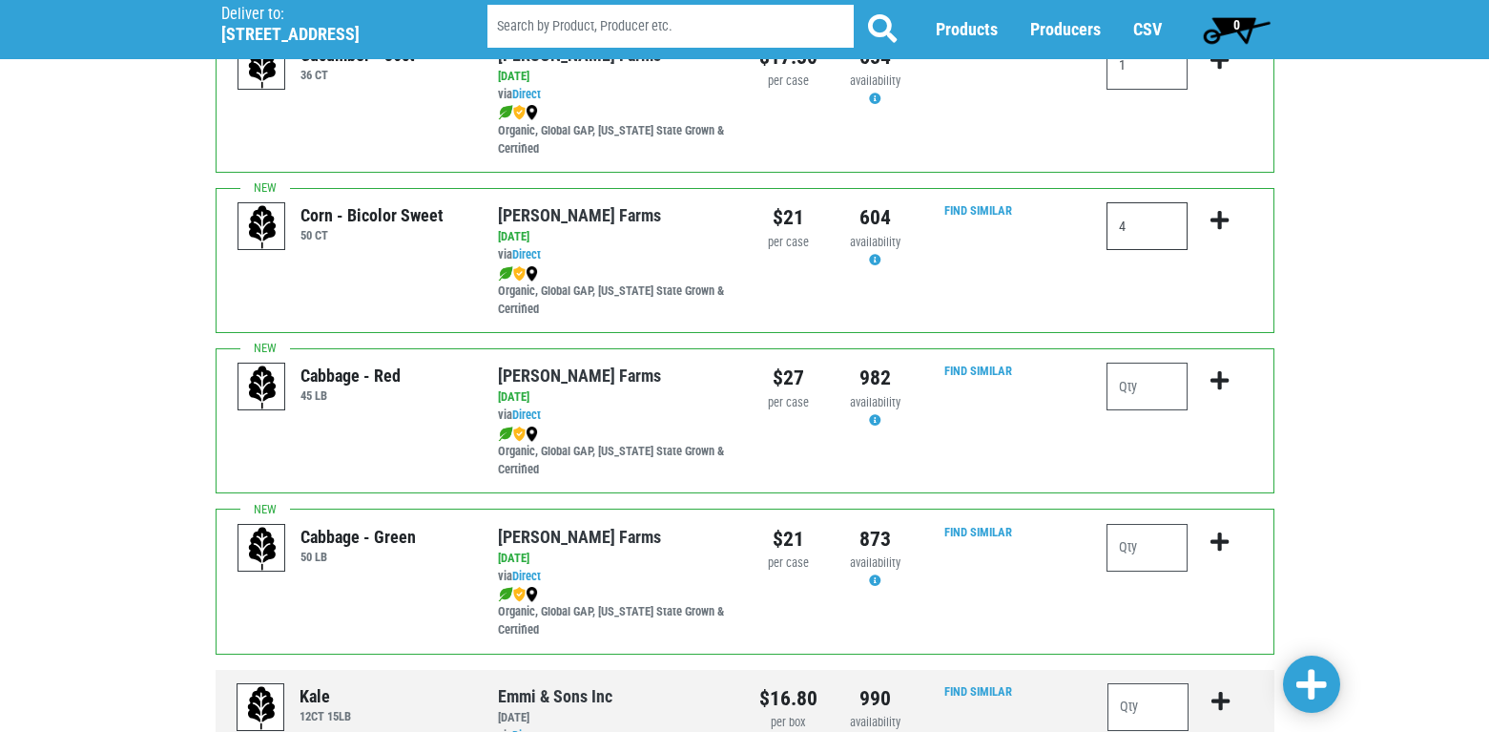
type input "4"
click at [1131, 549] on input "number" at bounding box center [1147, 548] width 81 height 48
type input "4"
type input "1"
click at [1120, 390] on input "number" at bounding box center [1147, 386] width 81 height 48
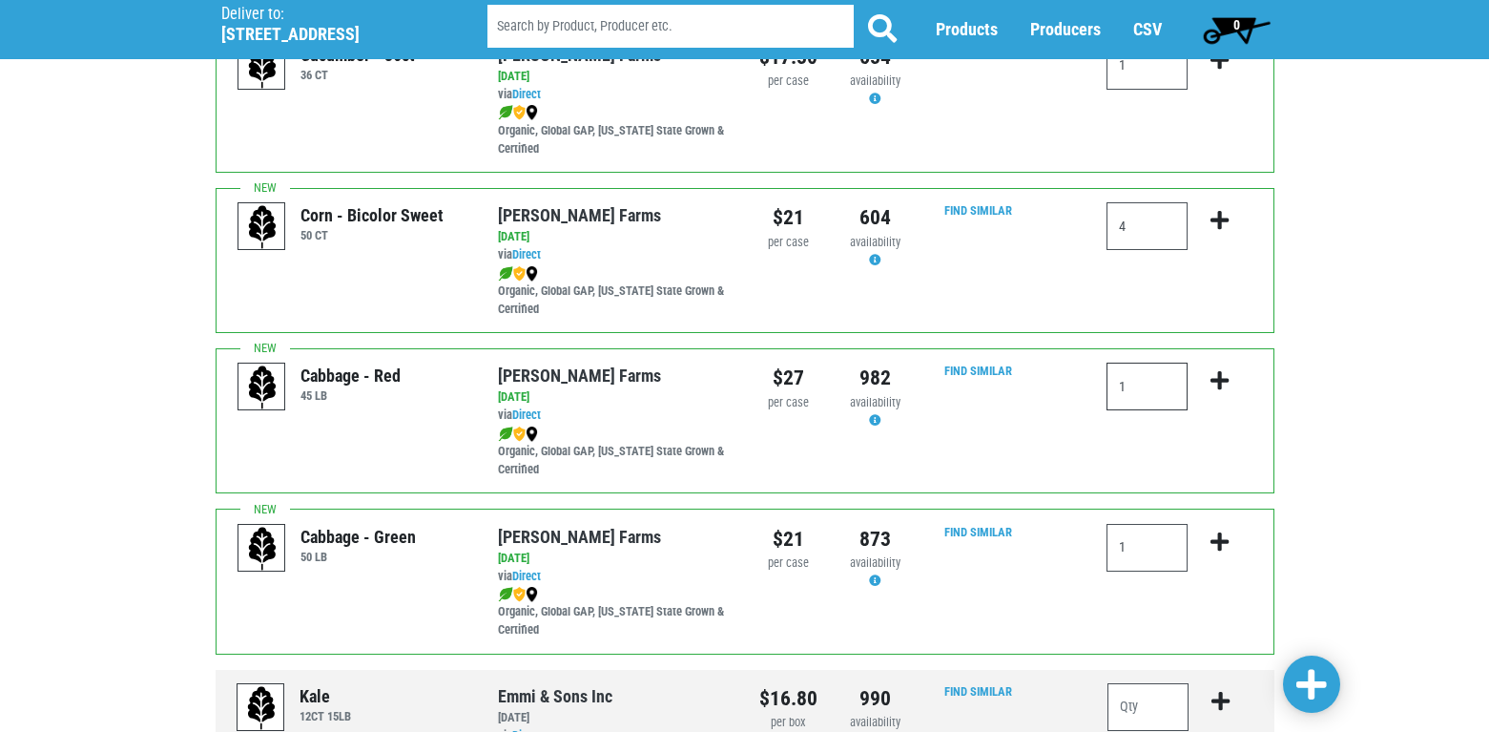
type input "1"
click at [1074, 536] on div "Find Similar" at bounding box center [1006, 581] width 174 height 115
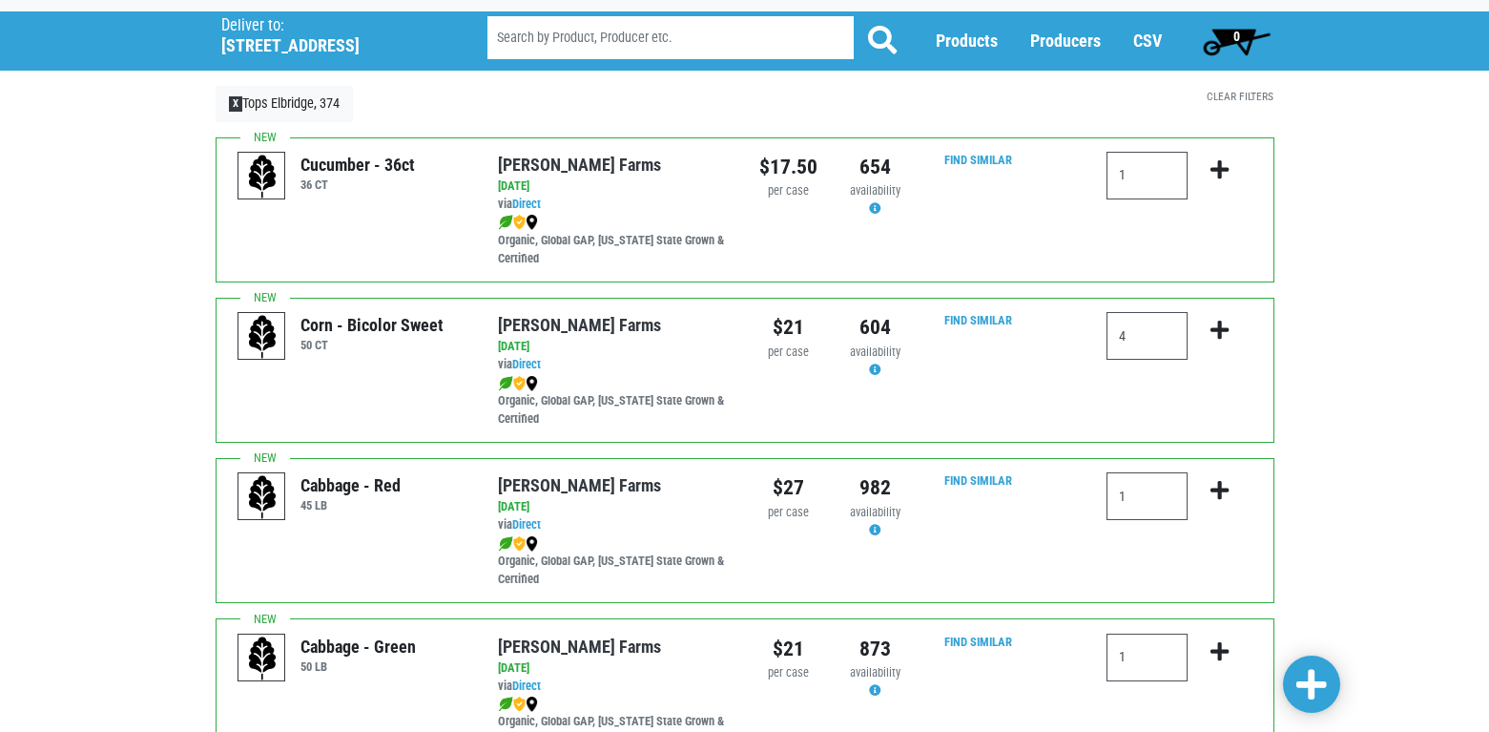
scroll to position [0, 0]
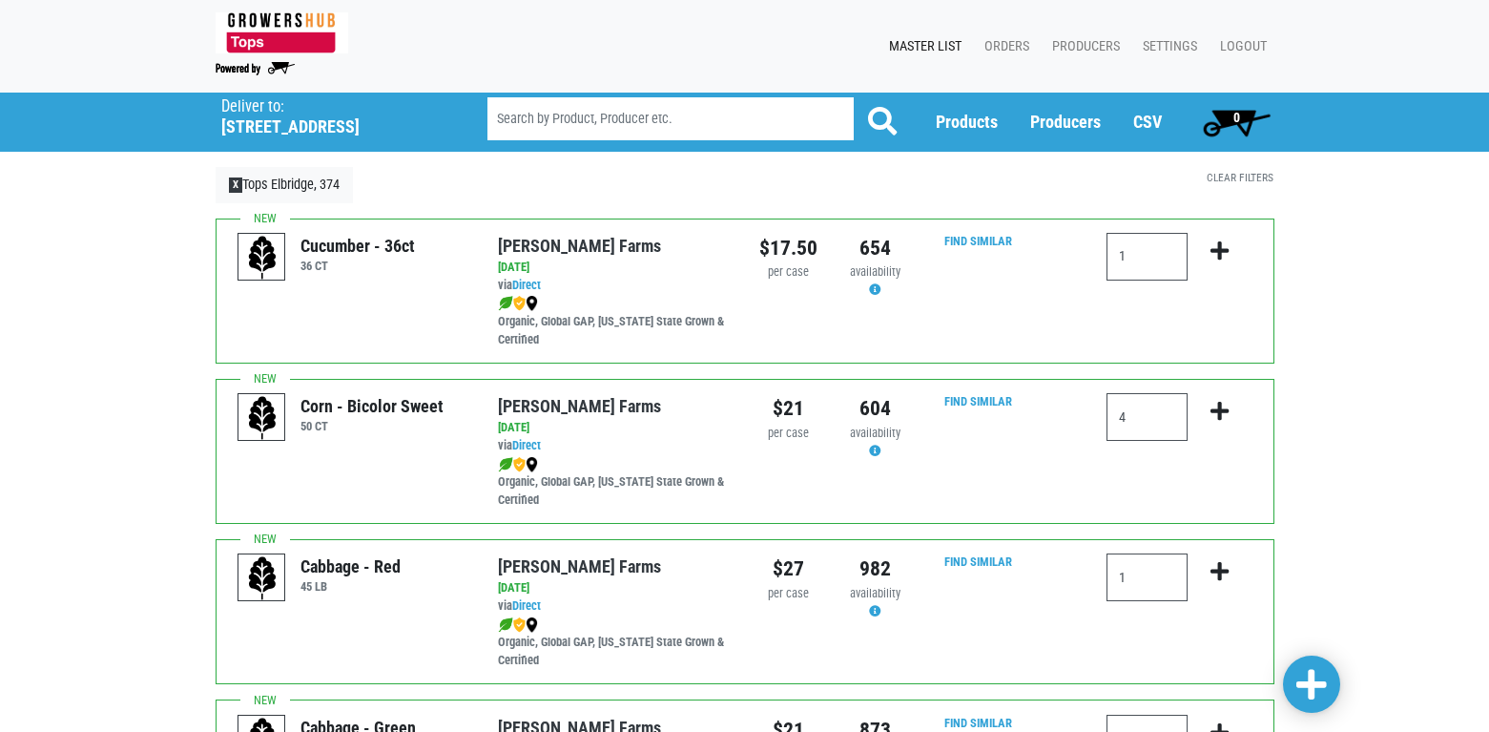
click at [1309, 679] on span at bounding box center [1311, 685] width 31 height 34
click at [1221, 566] on icon "submit" at bounding box center [1220, 571] width 18 height 21
click at [1232, 37] on link "Logout" at bounding box center [1240, 47] width 70 height 36
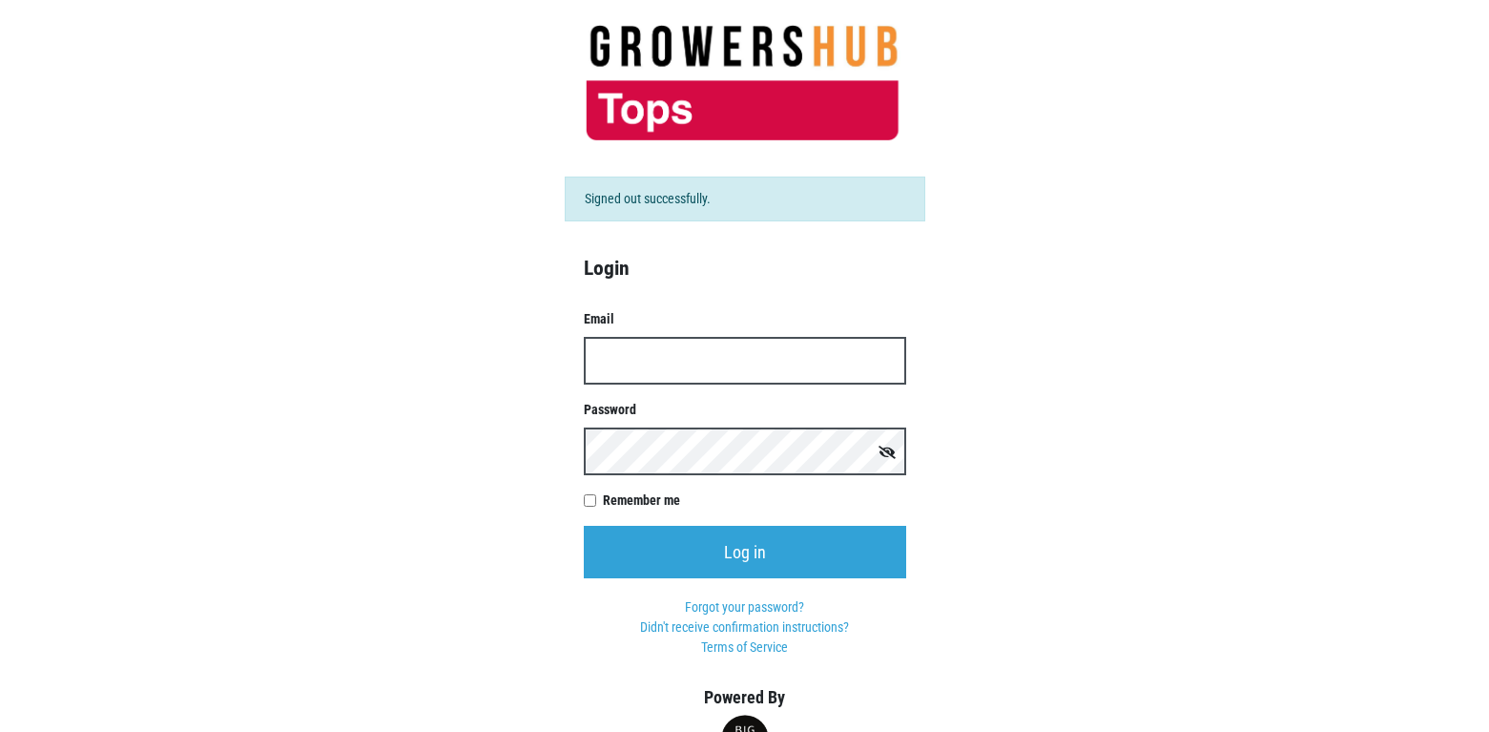
click at [740, 363] on input "Email" at bounding box center [745, 361] width 322 height 48
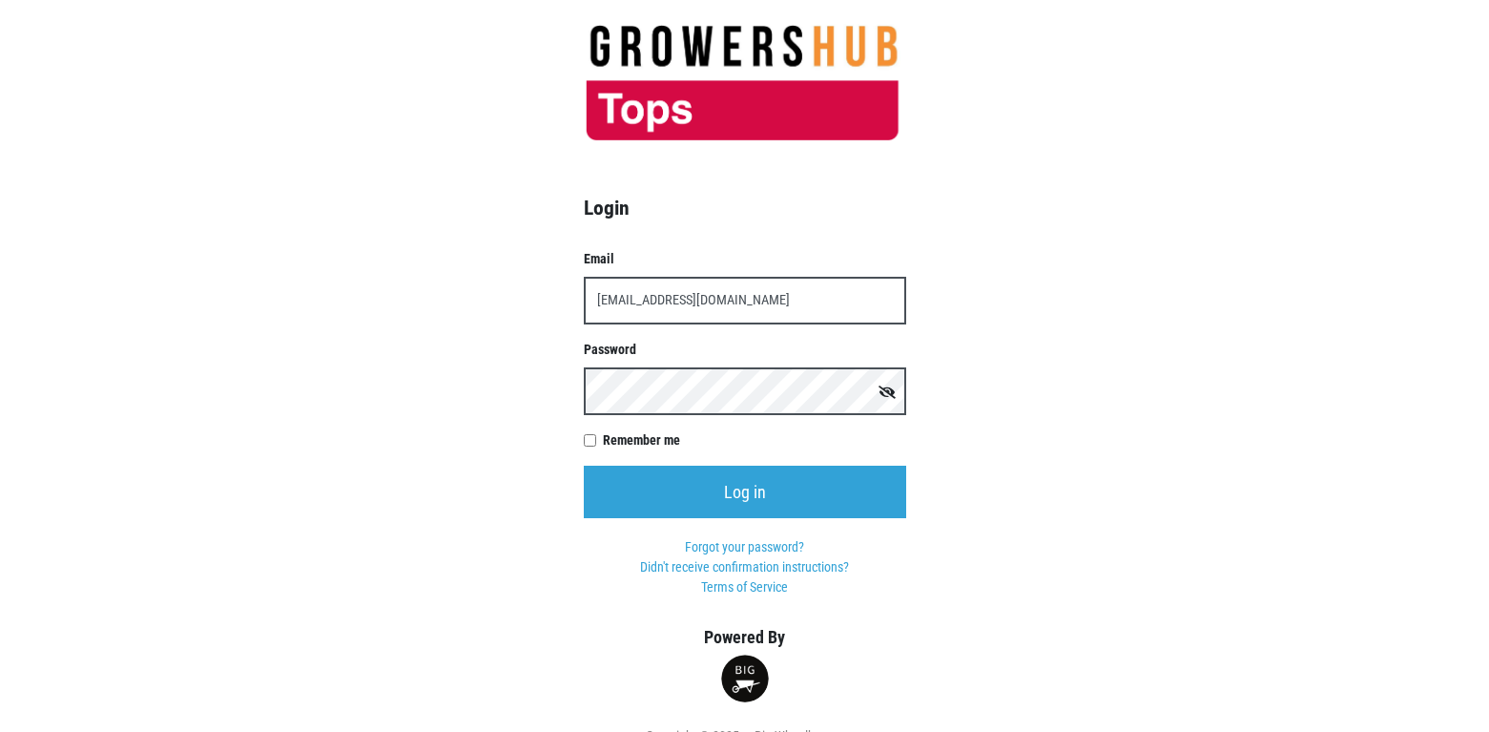
type input "t00374p0@topsmarkets.com"
click at [584, 466] on input "Log in" at bounding box center [745, 492] width 322 height 52
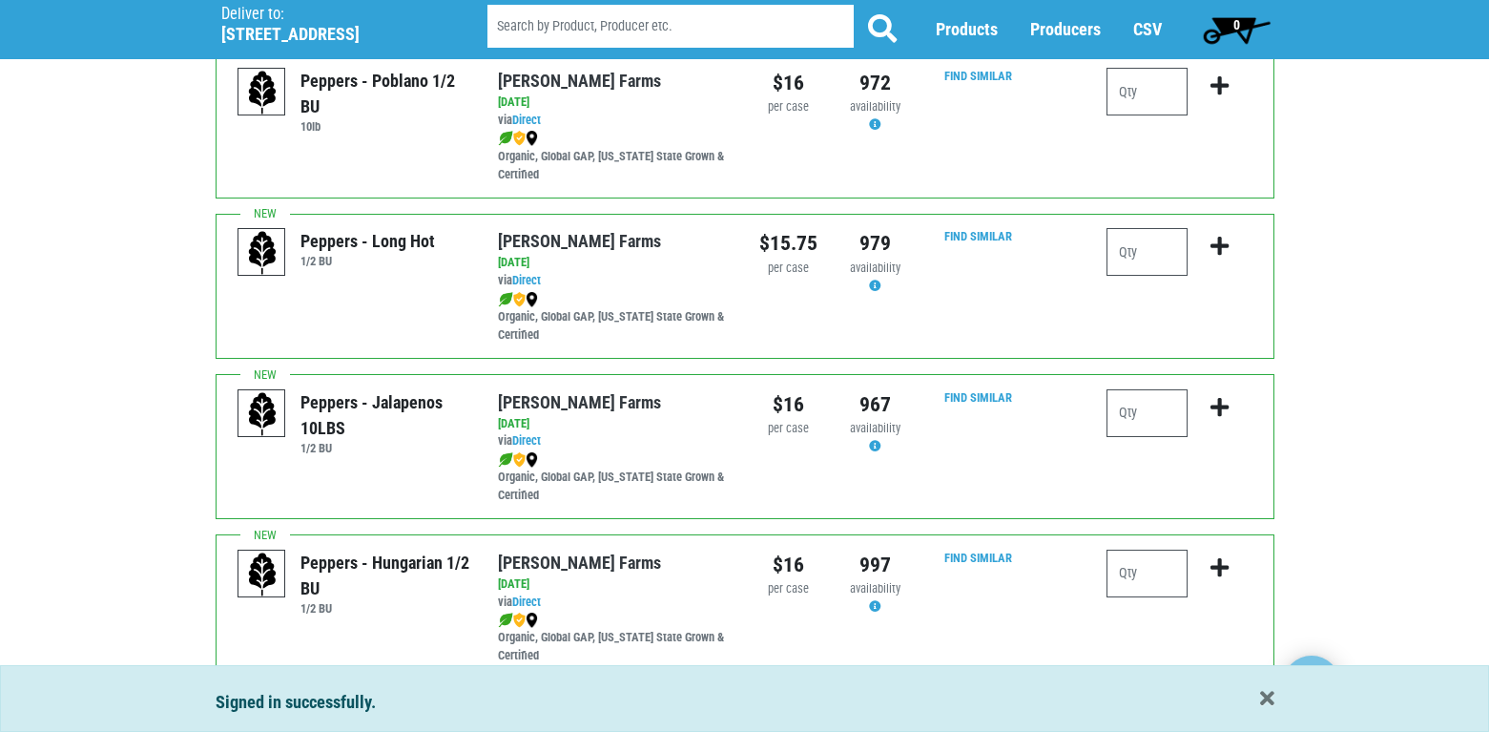
scroll to position [1894, 0]
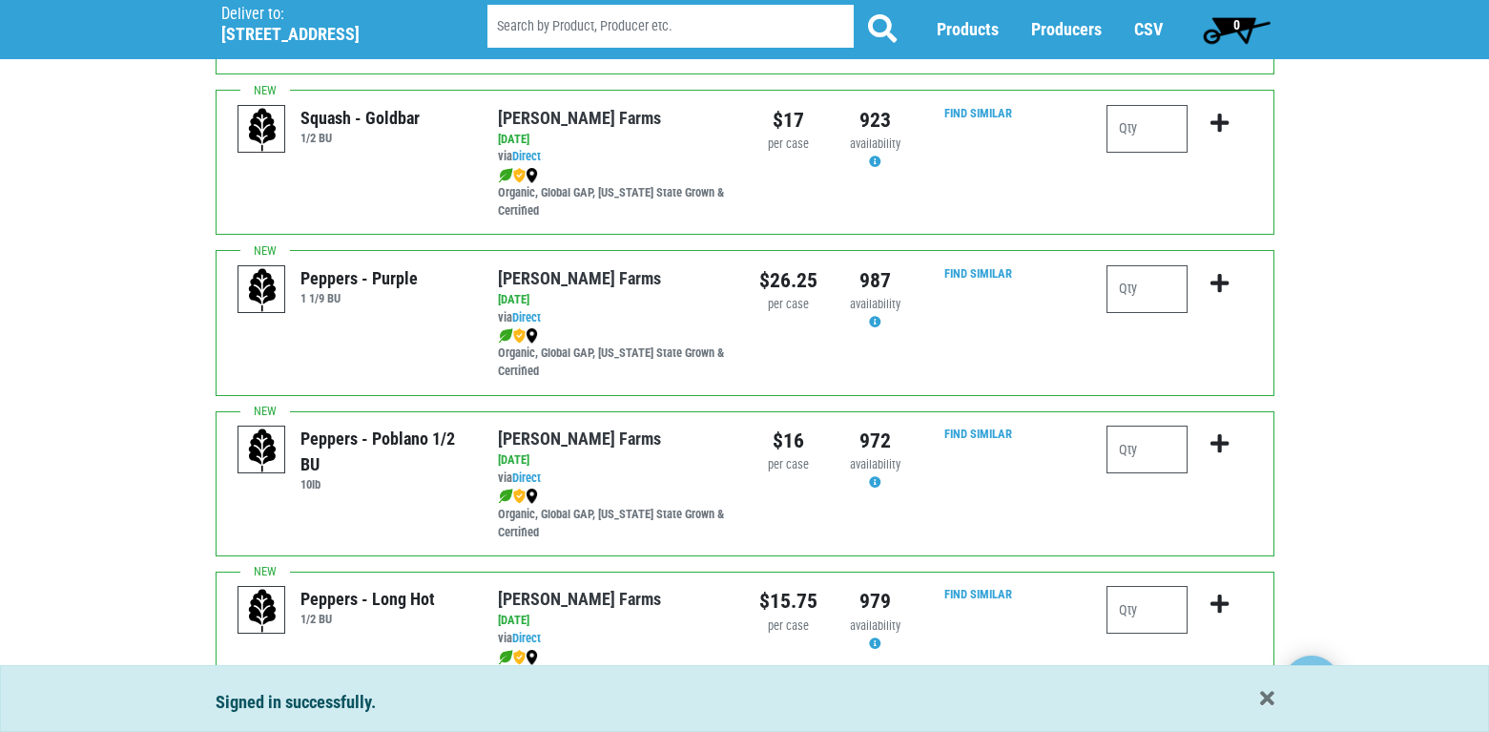
click at [1230, 28] on span "0" at bounding box center [1236, 29] width 85 height 38
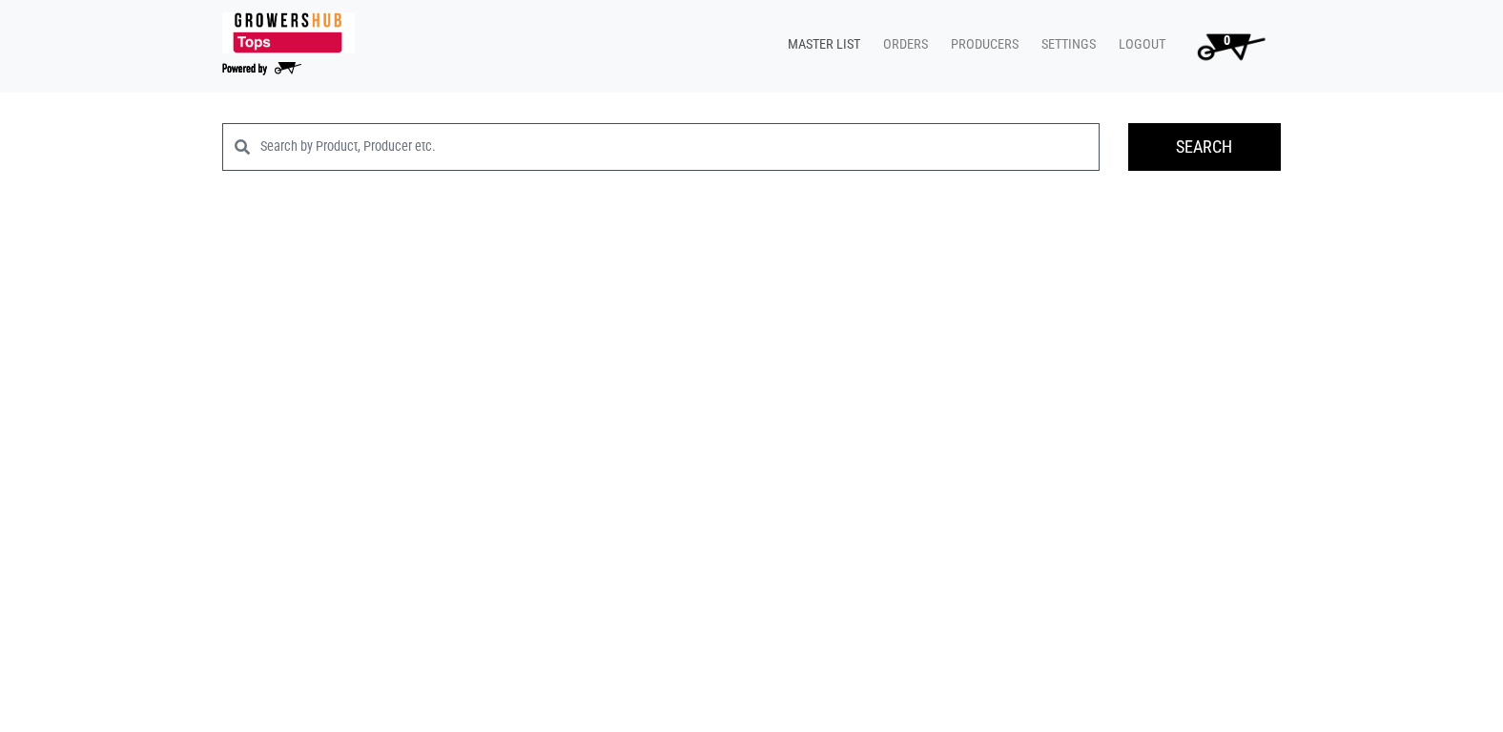
click at [829, 41] on link "Master List" at bounding box center [820, 45] width 95 height 36
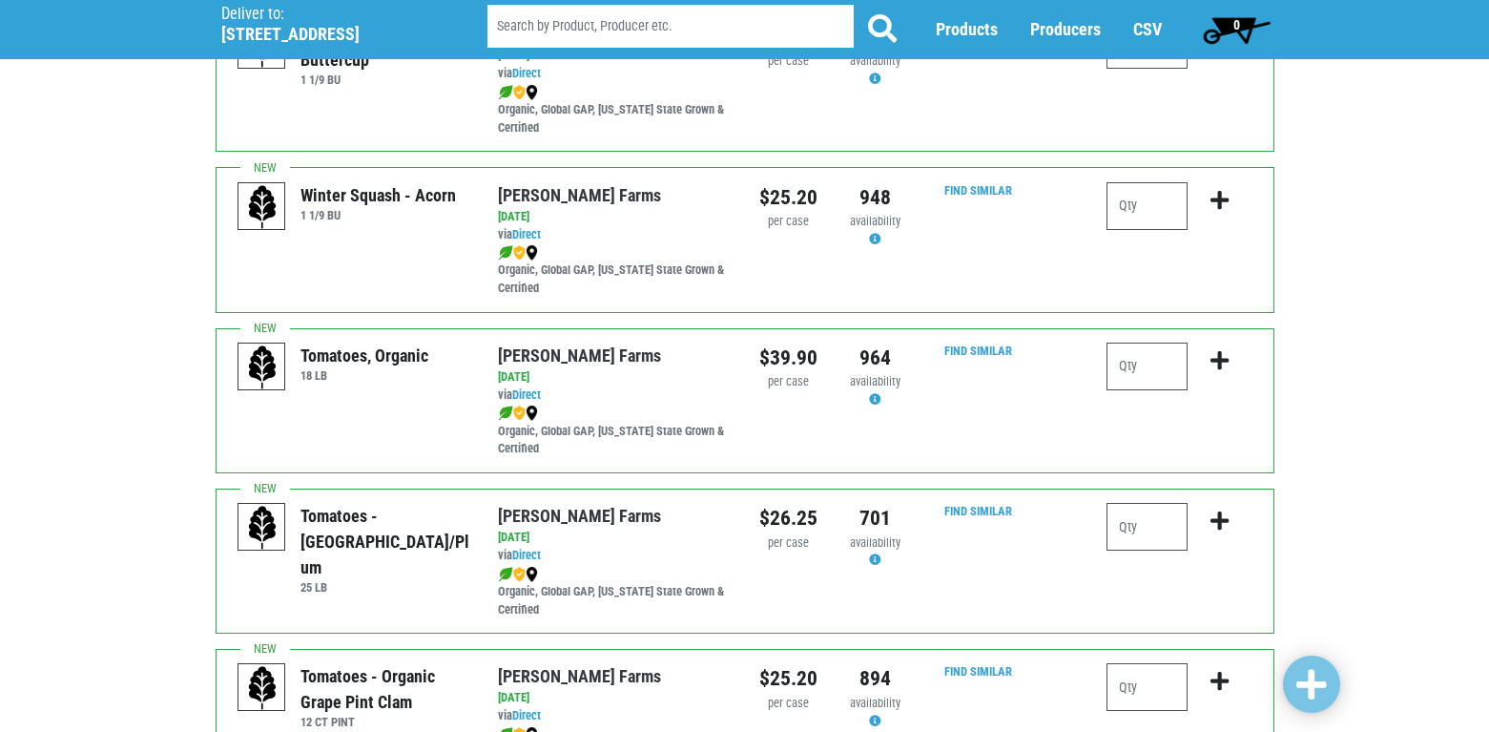
scroll to position [572, 0]
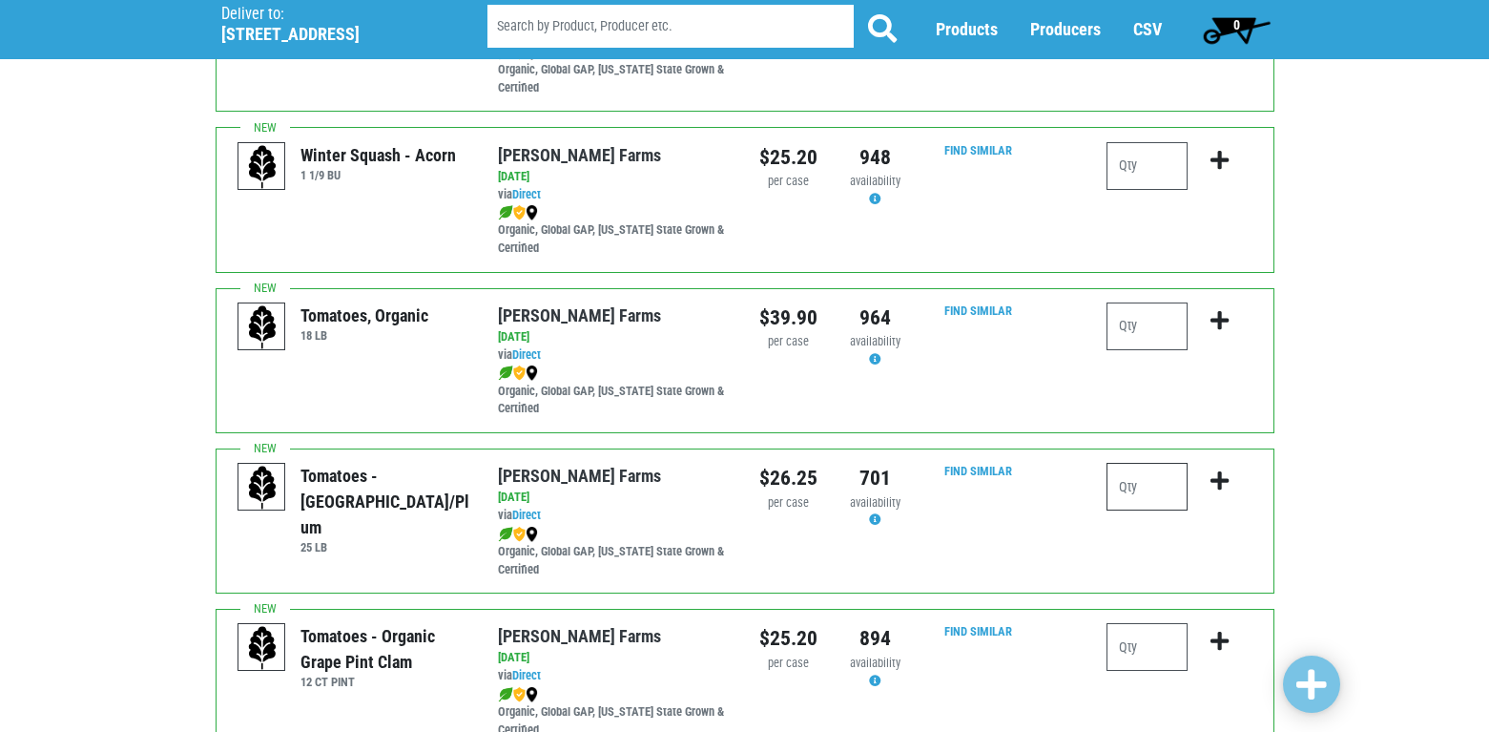
click at [1159, 478] on input "number" at bounding box center [1147, 487] width 81 height 48
type input "1"
click at [1221, 480] on icon "submit" at bounding box center [1220, 480] width 18 height 21
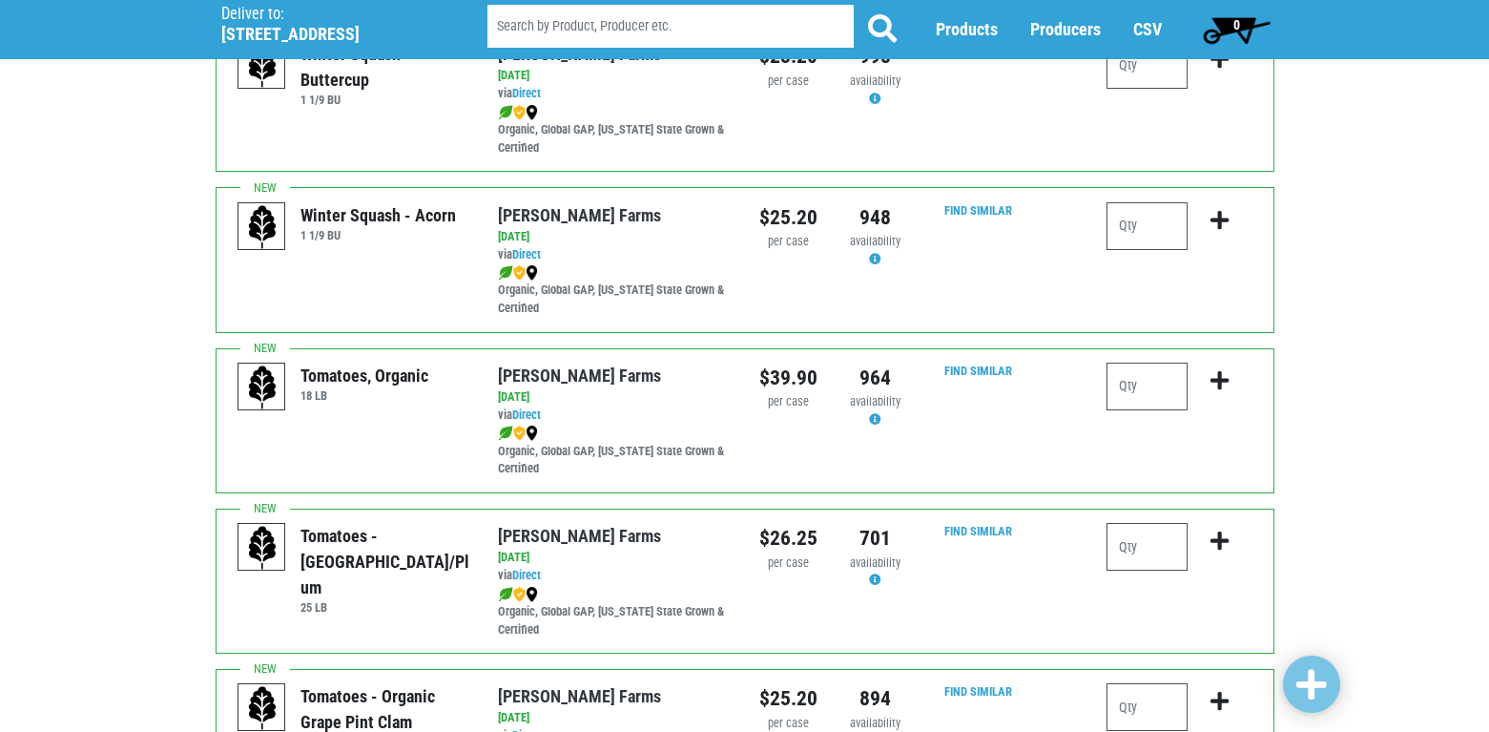
scroll to position [572, 0]
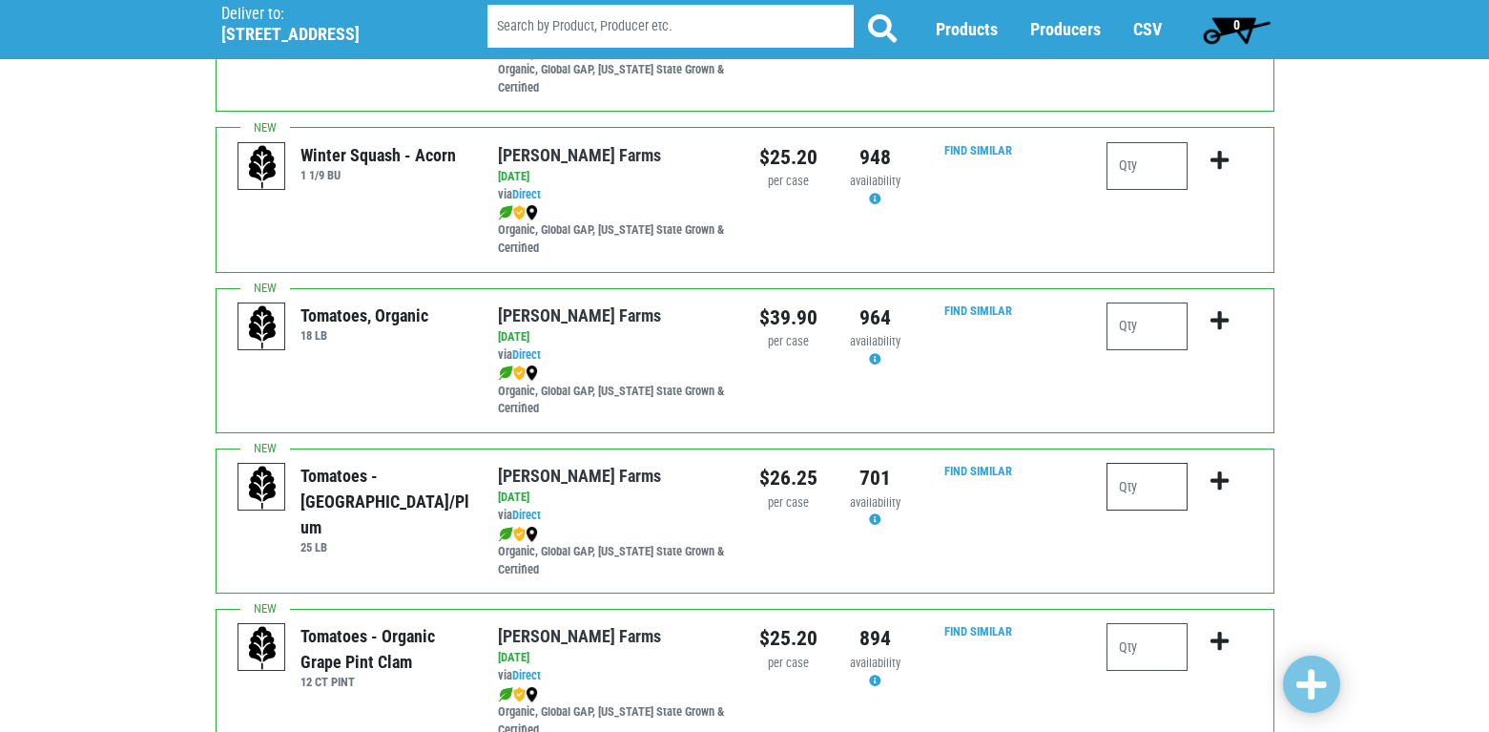
click at [1158, 487] on input "number" at bounding box center [1147, 487] width 81 height 48
type input "1"
click at [1222, 475] on icon "submit" at bounding box center [1220, 480] width 18 height 21
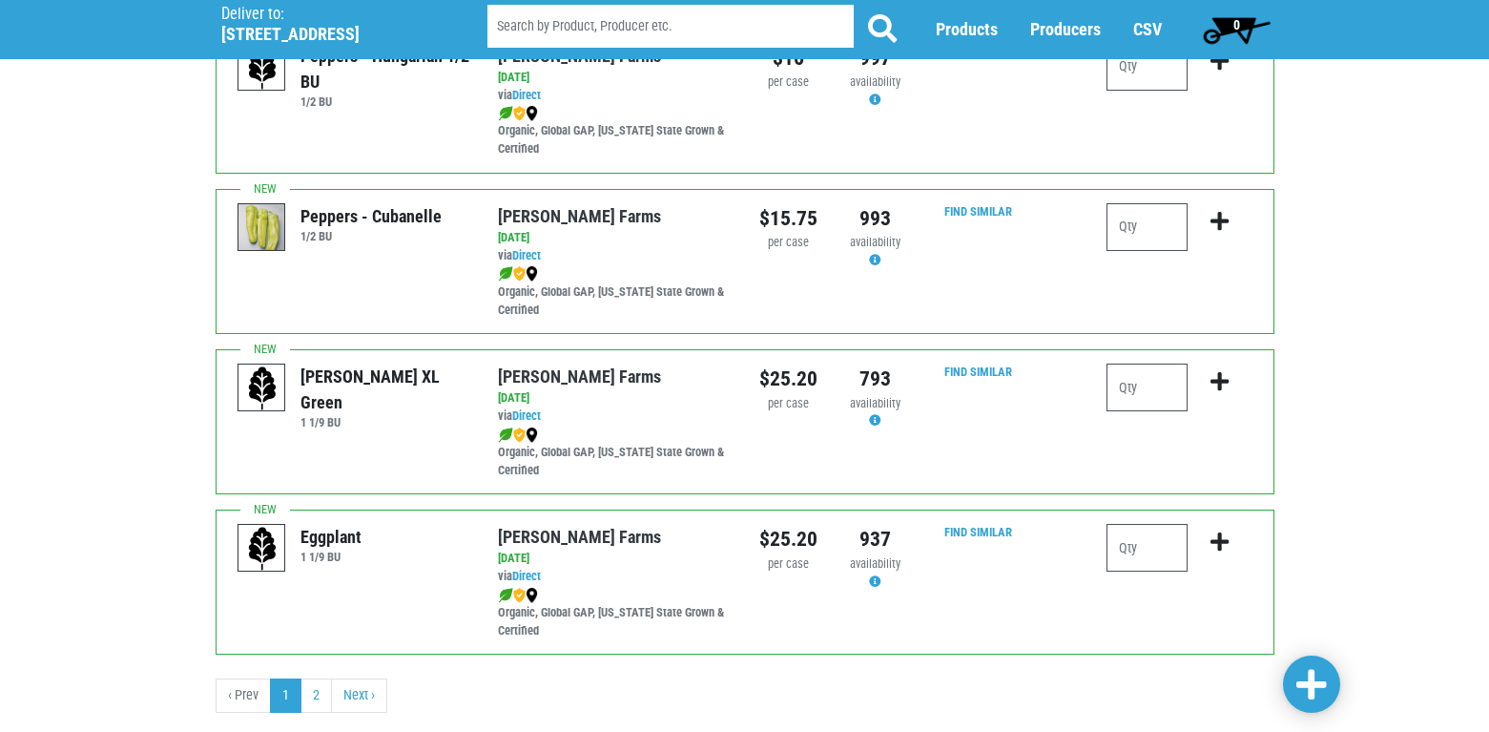
scroll to position [2766, 0]
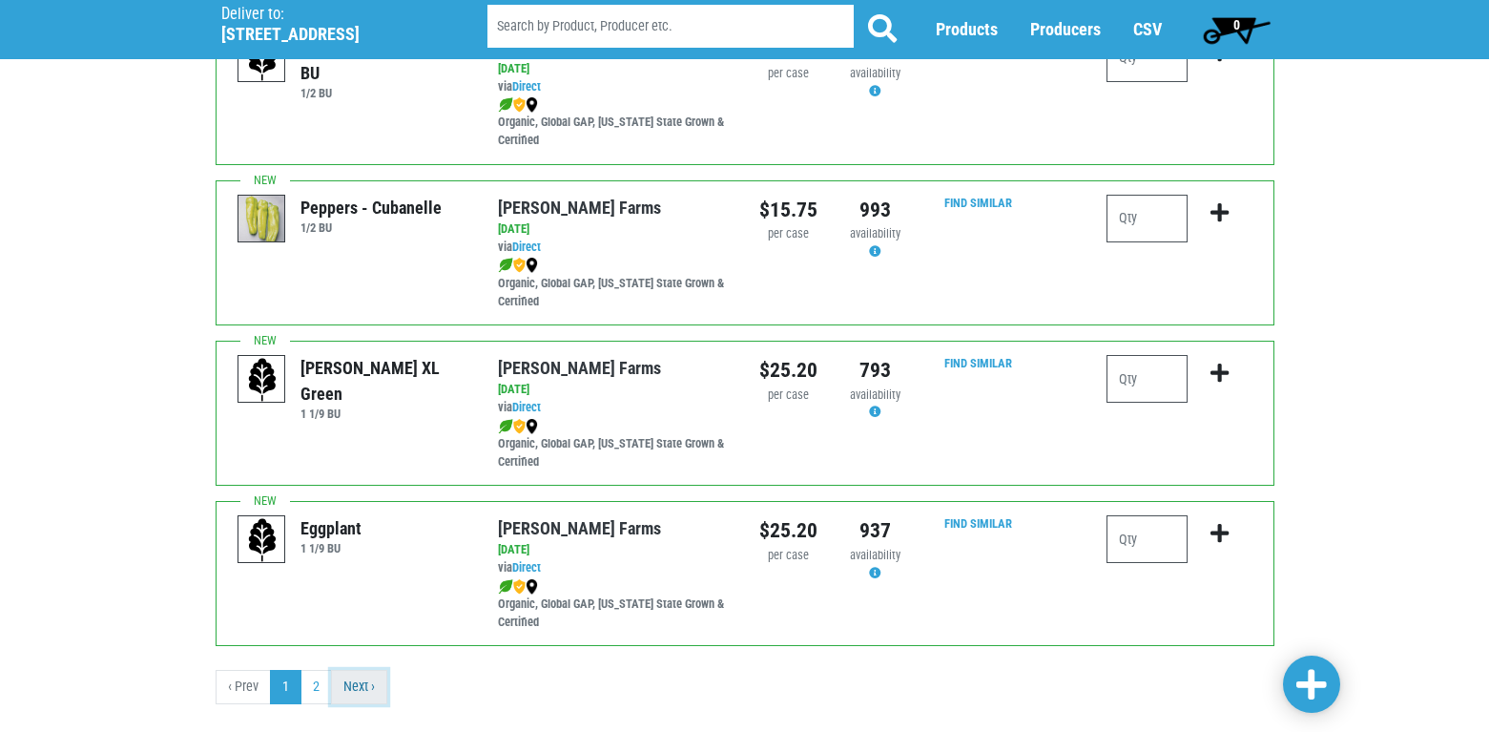
click at [349, 686] on link "Next ›" at bounding box center [359, 687] width 56 height 34
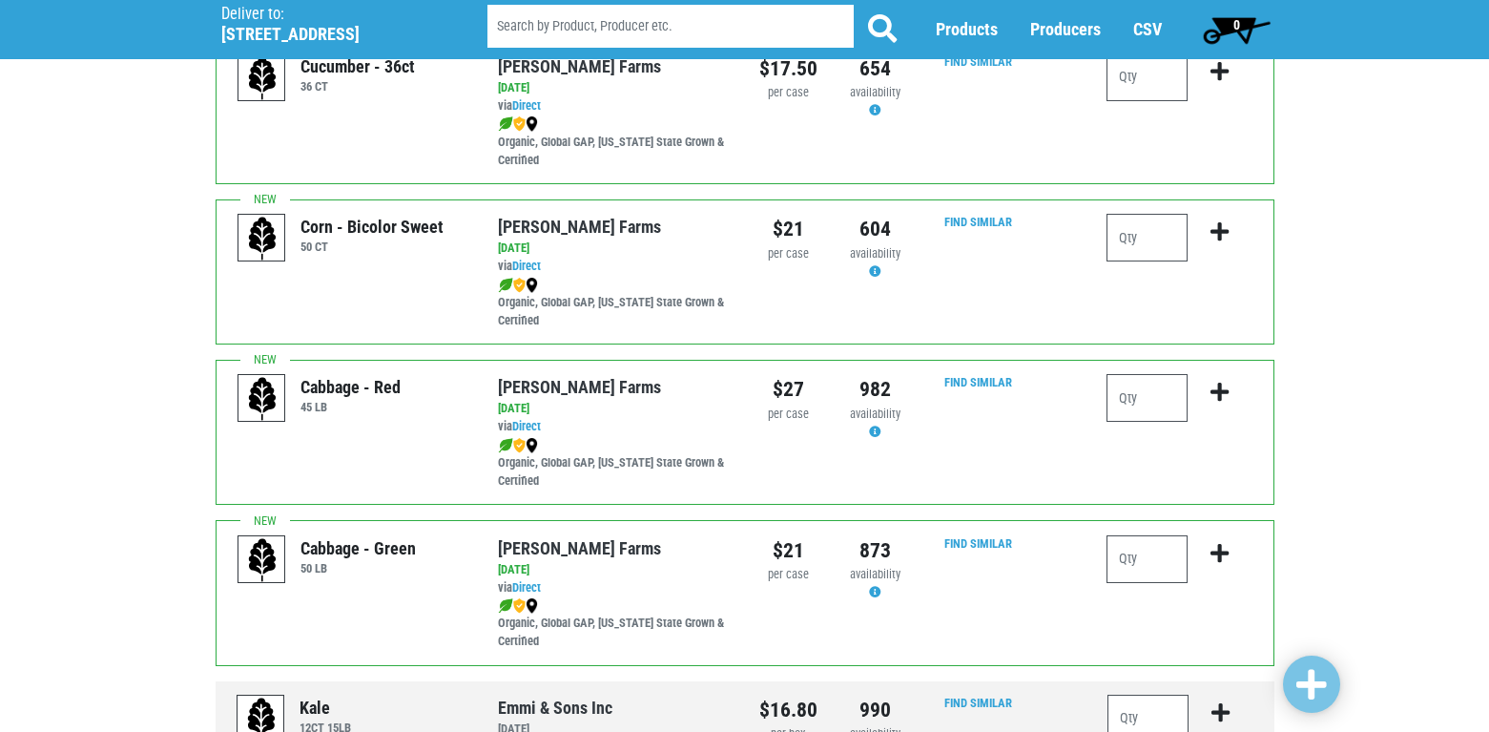
scroll to position [191, 0]
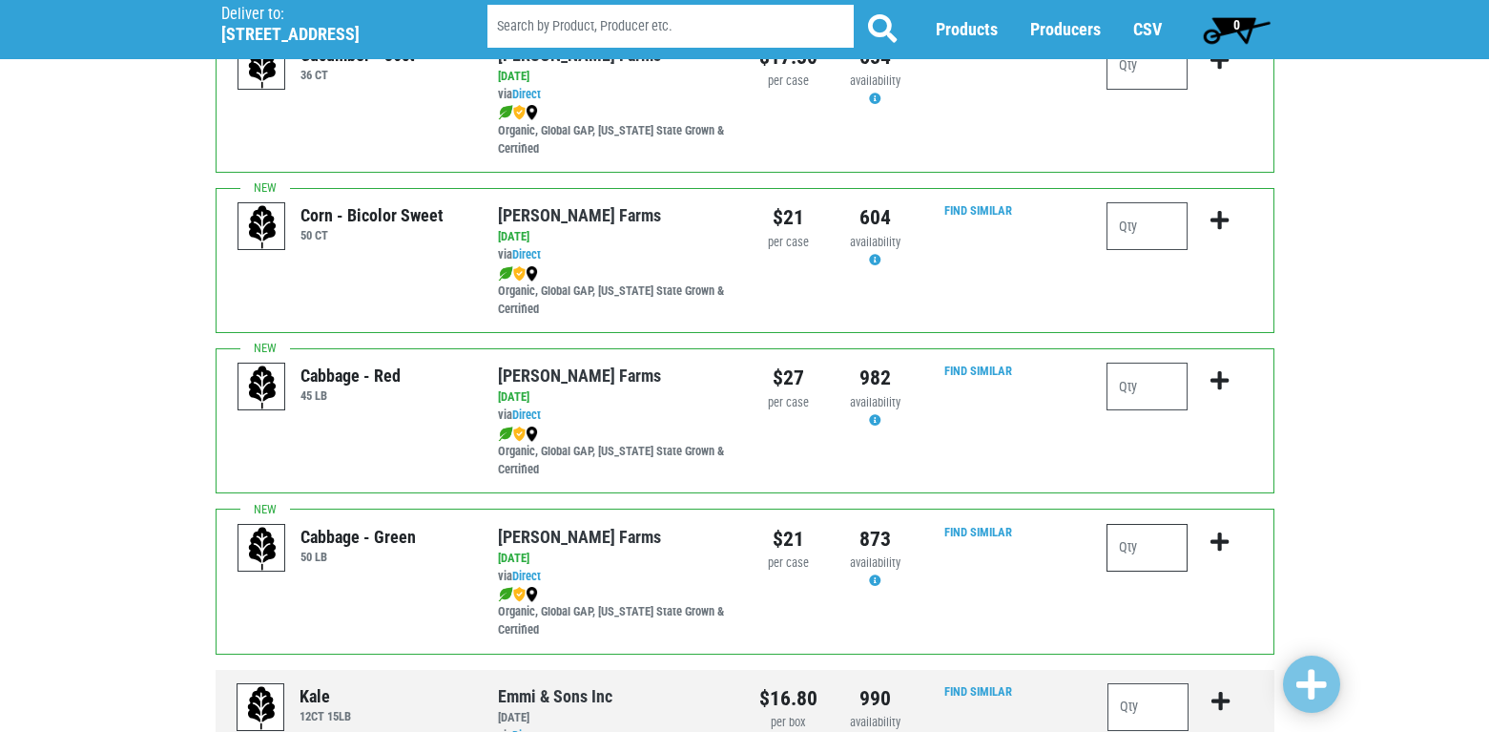
click at [1138, 550] on input "number" at bounding box center [1147, 548] width 81 height 48
type input "1"
click at [1217, 536] on icon "submit" at bounding box center [1220, 541] width 18 height 21
click at [1123, 383] on input "number" at bounding box center [1147, 386] width 81 height 48
type input "1"
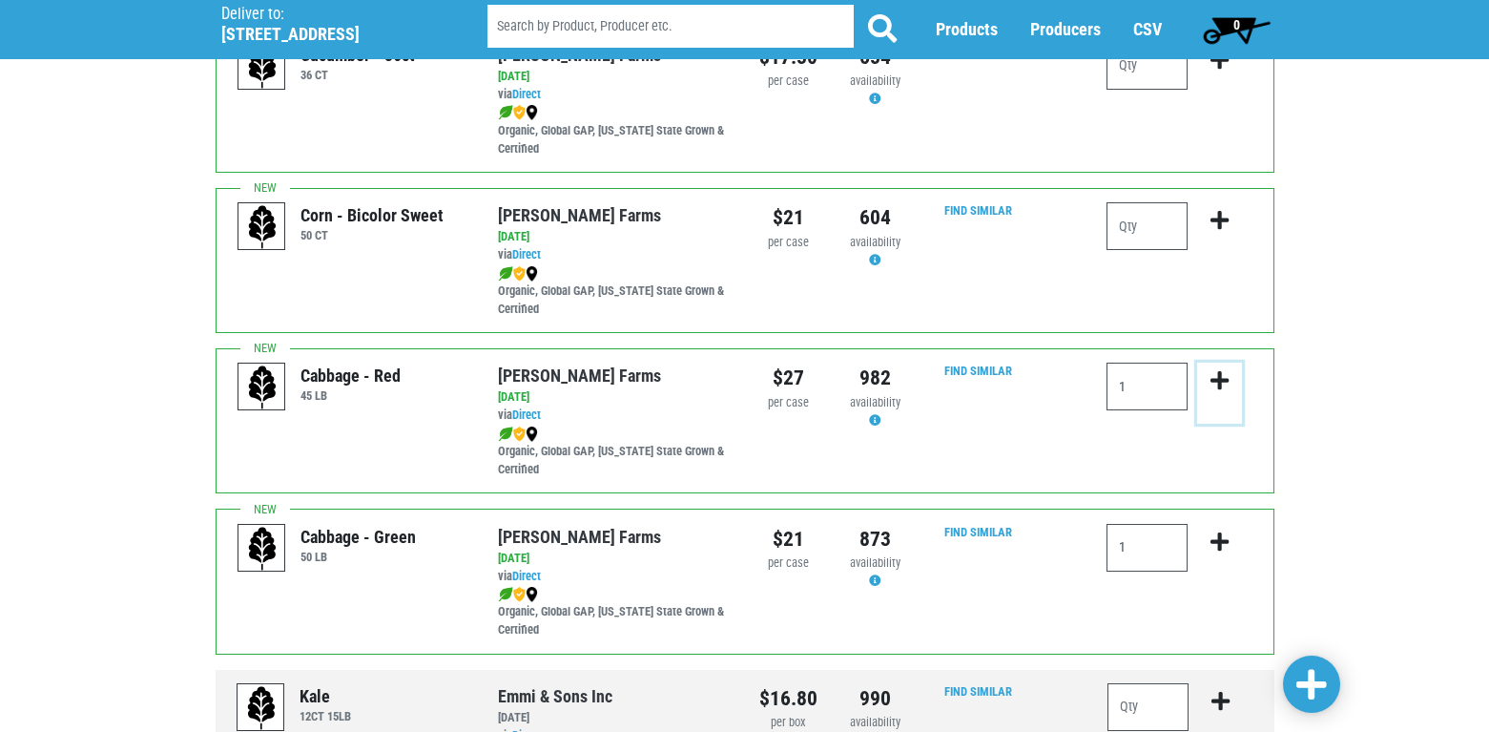
click at [1215, 378] on icon "submit" at bounding box center [1220, 380] width 18 height 21
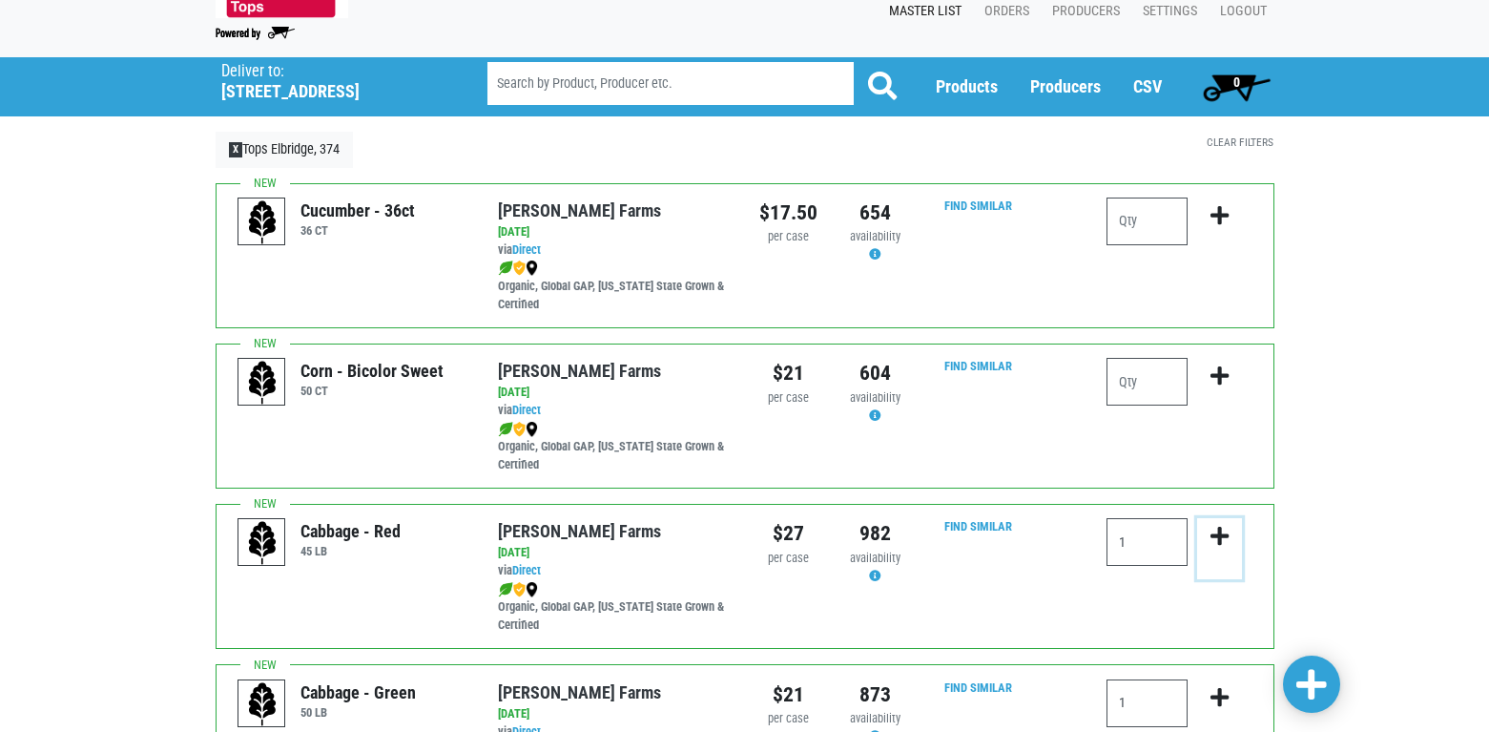
scroll to position [0, 0]
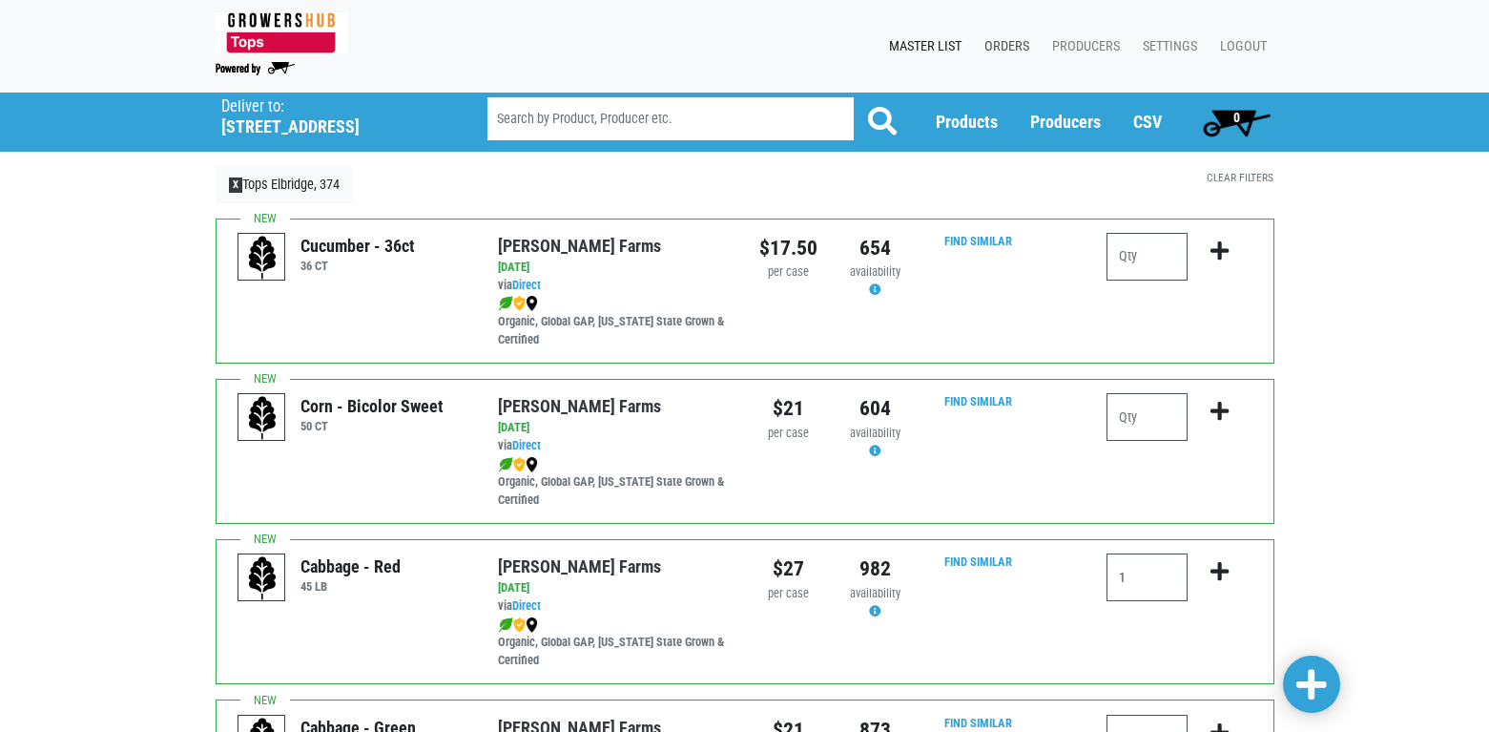
click at [1004, 36] on link "Orders" at bounding box center [1003, 47] width 68 height 36
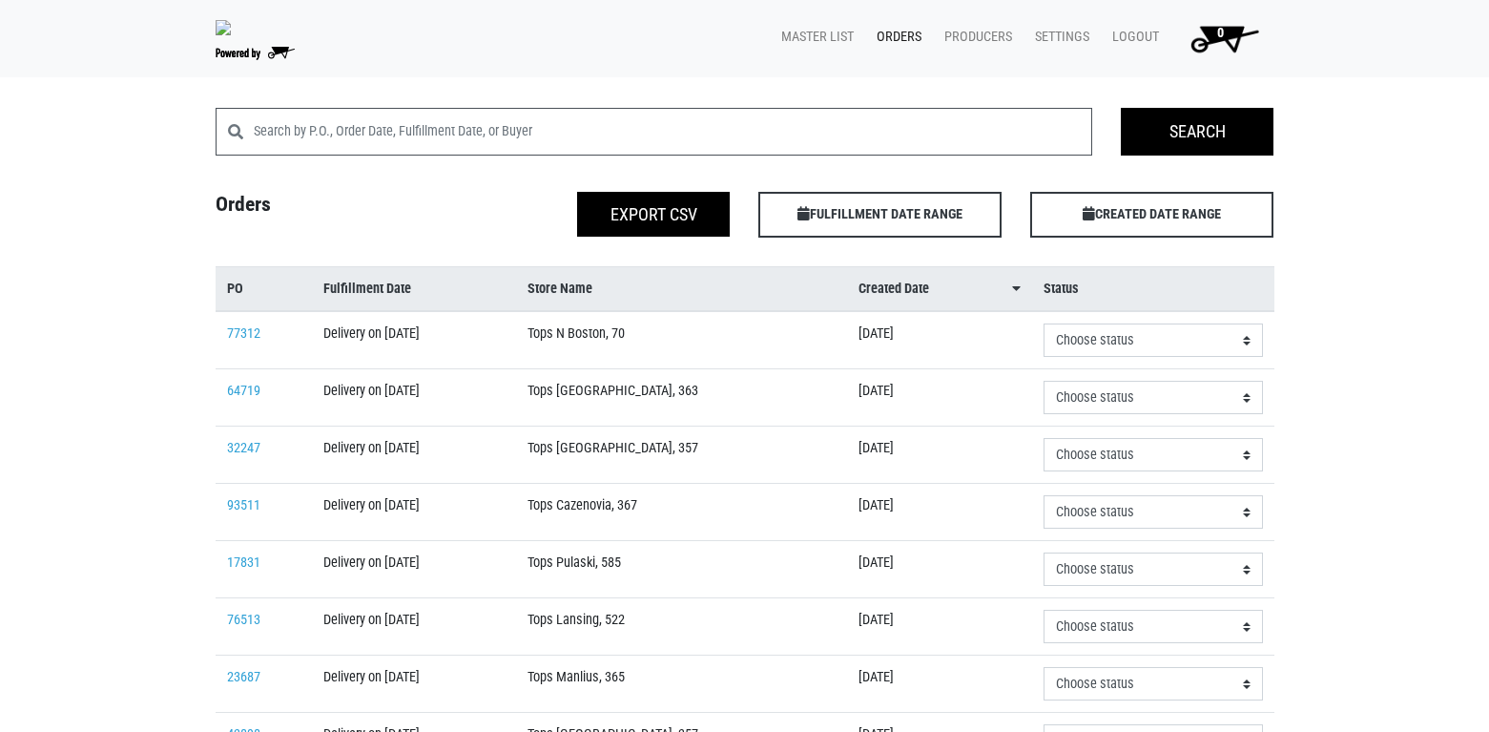
click at [887, 238] on span "FULFILLMENT DATE RANGE Apply" at bounding box center [879, 215] width 243 height 46
